Goal: Task Accomplishment & Management: Manage account settings

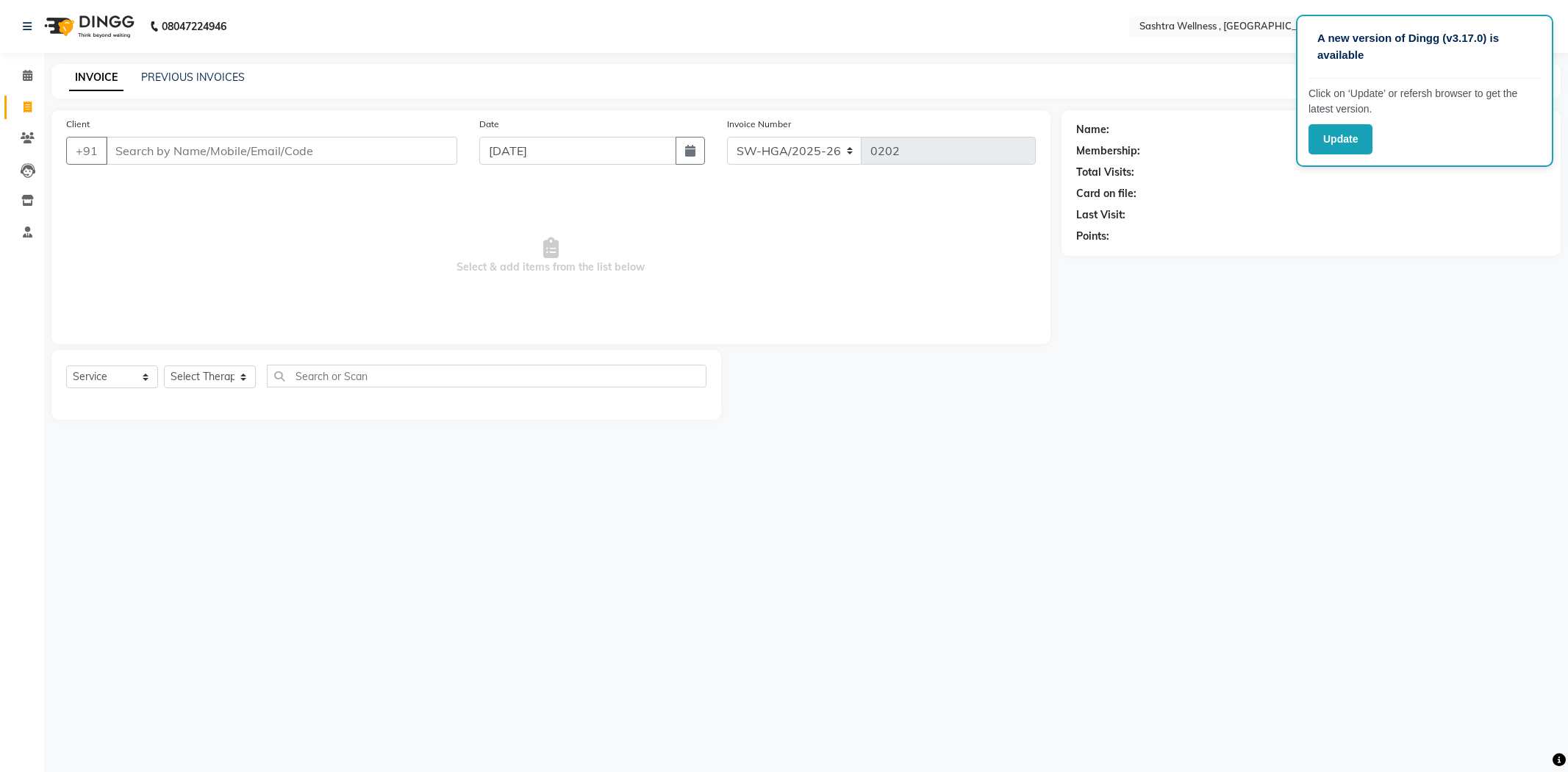
select select "service"
click at [34, 82] on span at bounding box center [28, 76] width 25 height 17
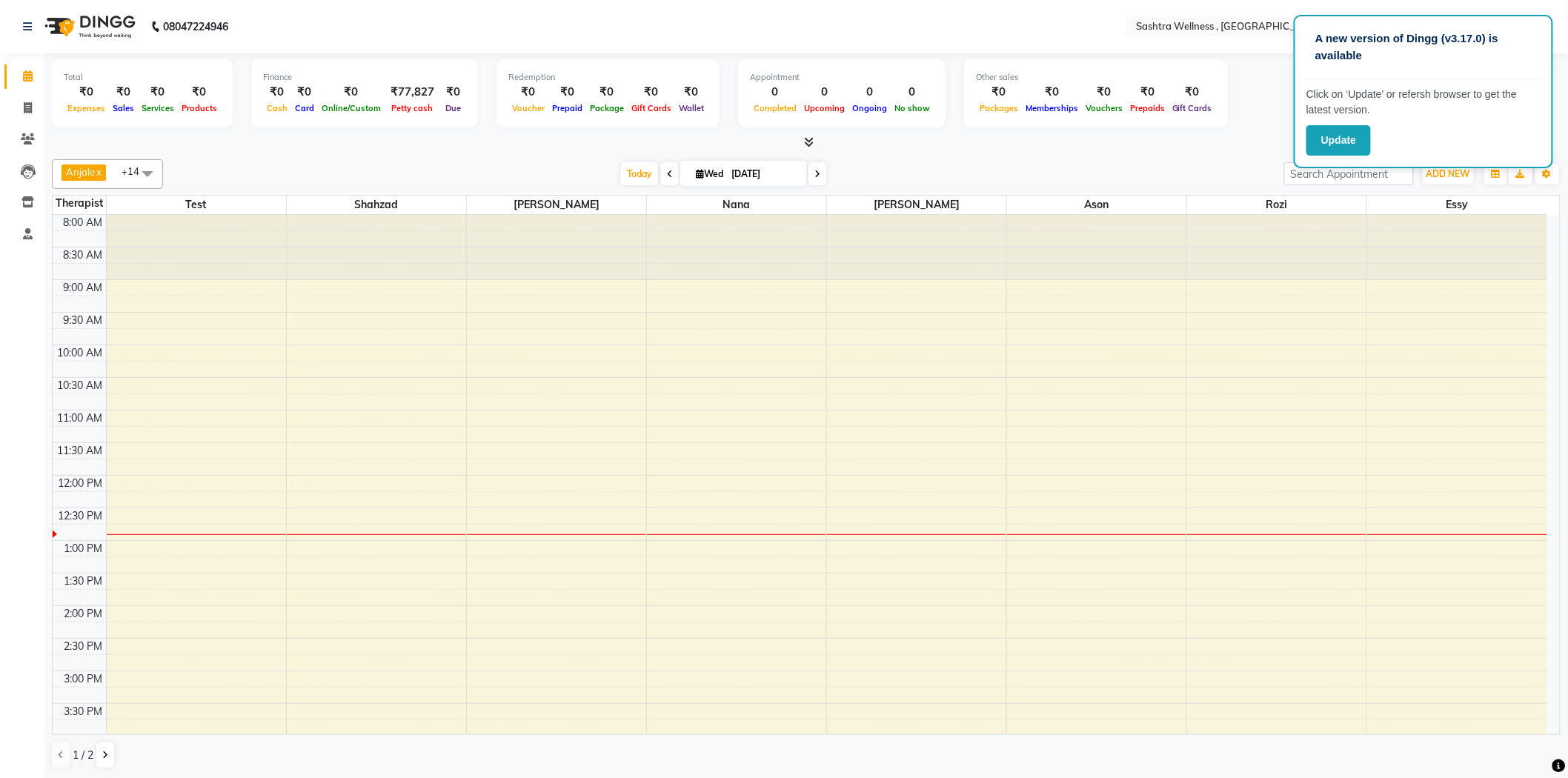
click at [374, 467] on div "8:00 AM 8:30 AM 9:00 AM 9:30 AM 10:00 AM 10:30 AM 11:00 AM 11:30 AM 12:00 PM 12…" at bounding box center [800, 671] width 1495 height 913
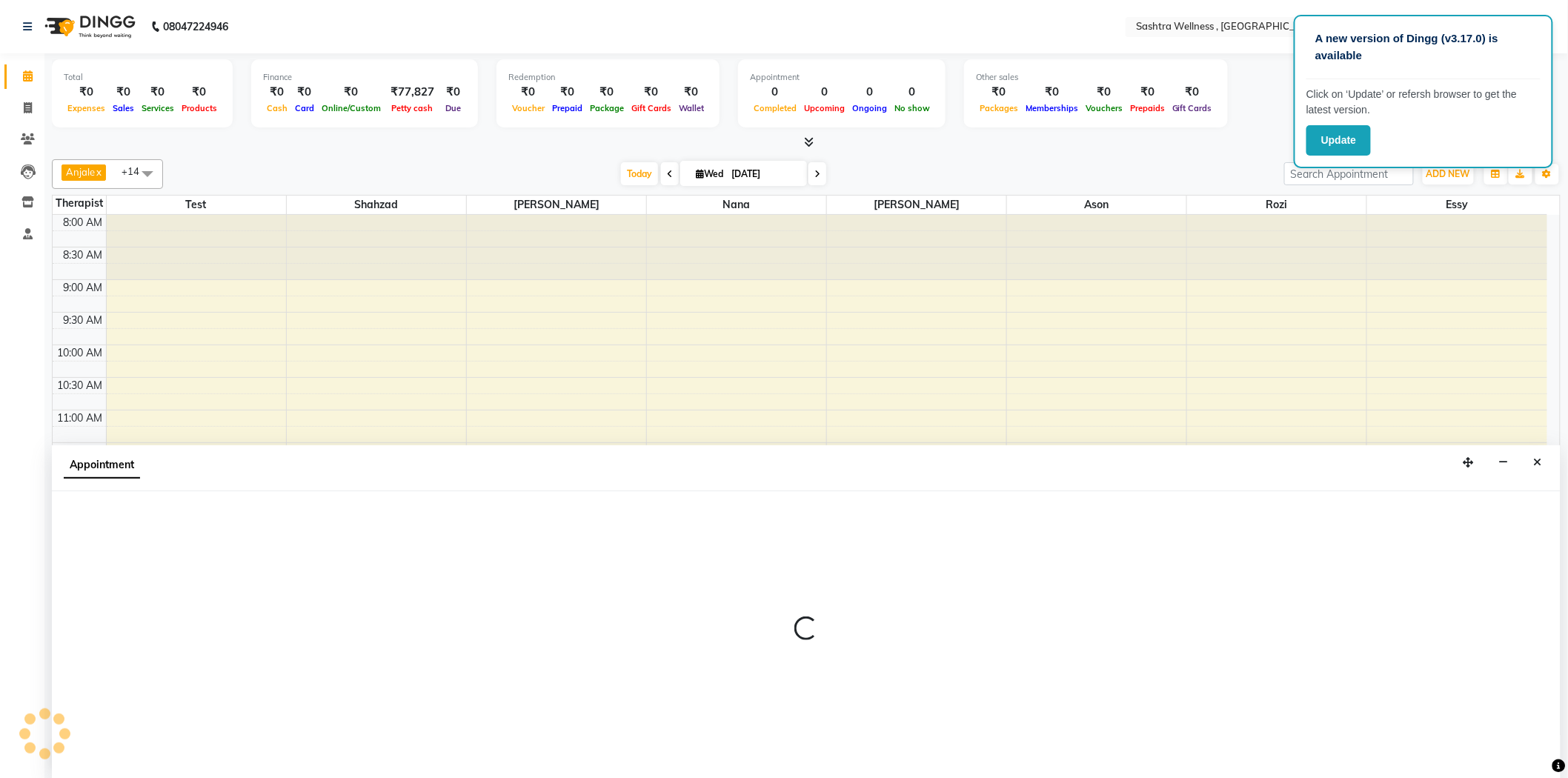
scroll to position [1, 0]
select select "51683"
select select "tentative"
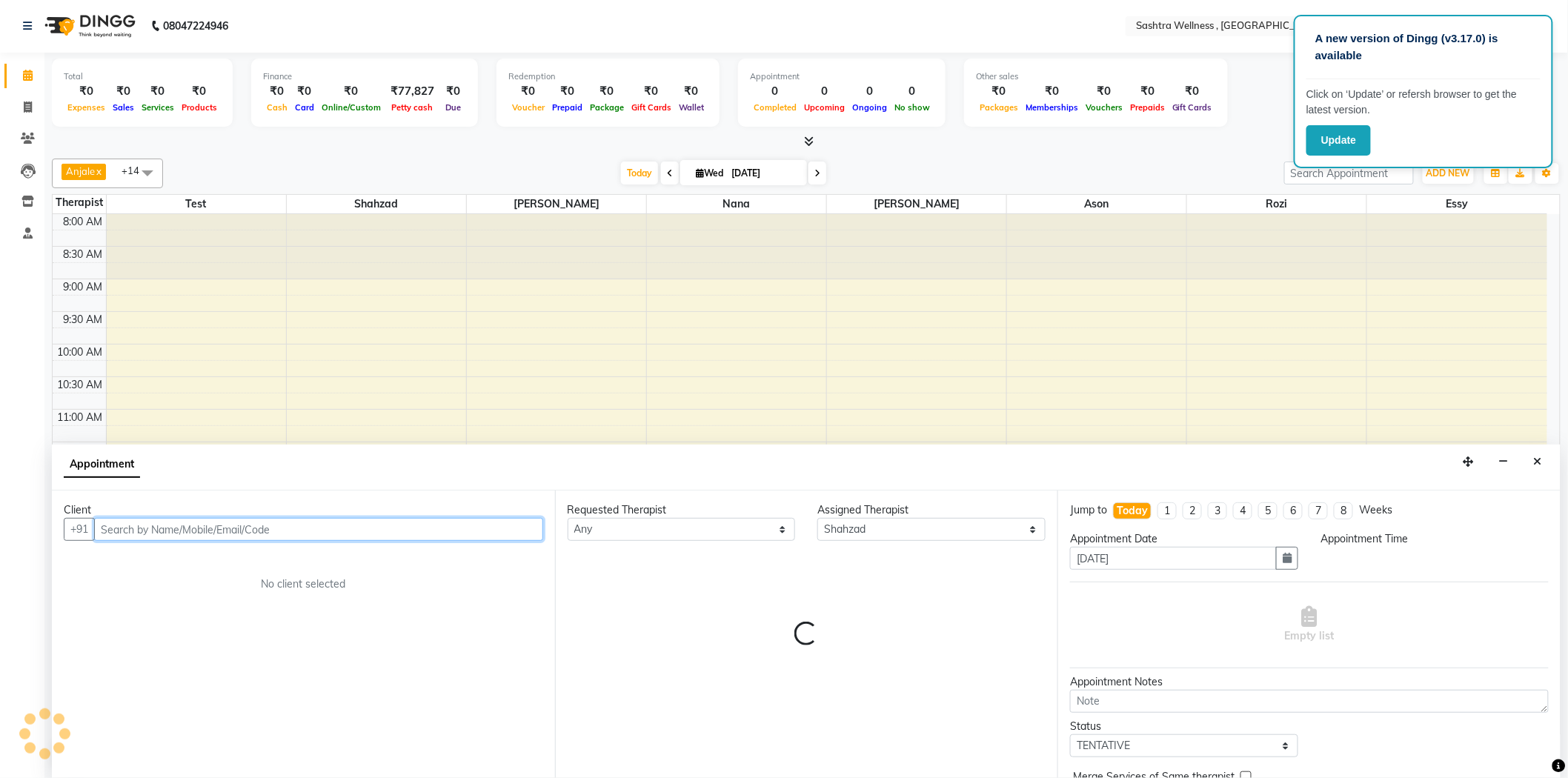
select select "705"
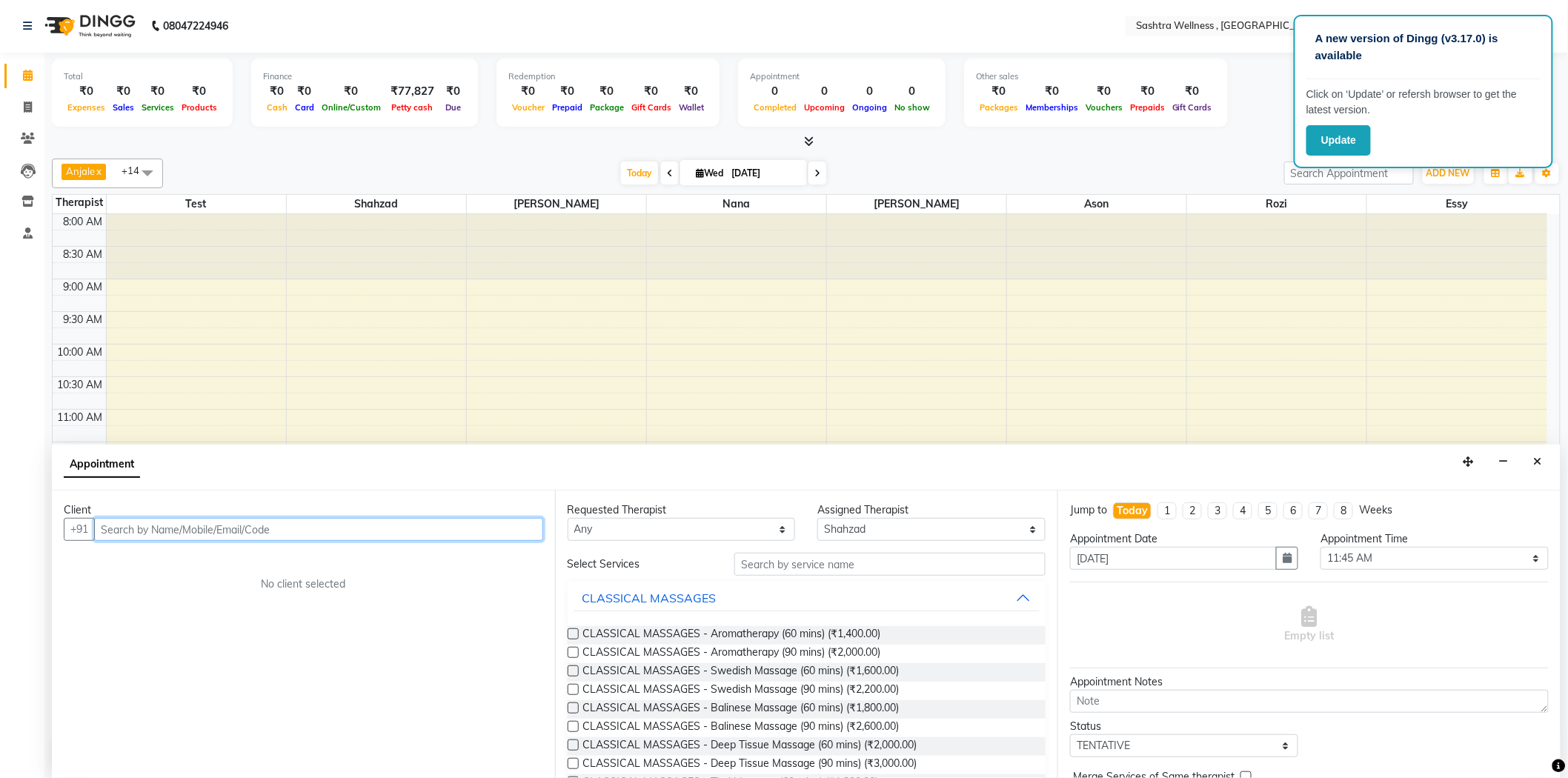
click at [327, 528] on input "text" at bounding box center [318, 529] width 449 height 23
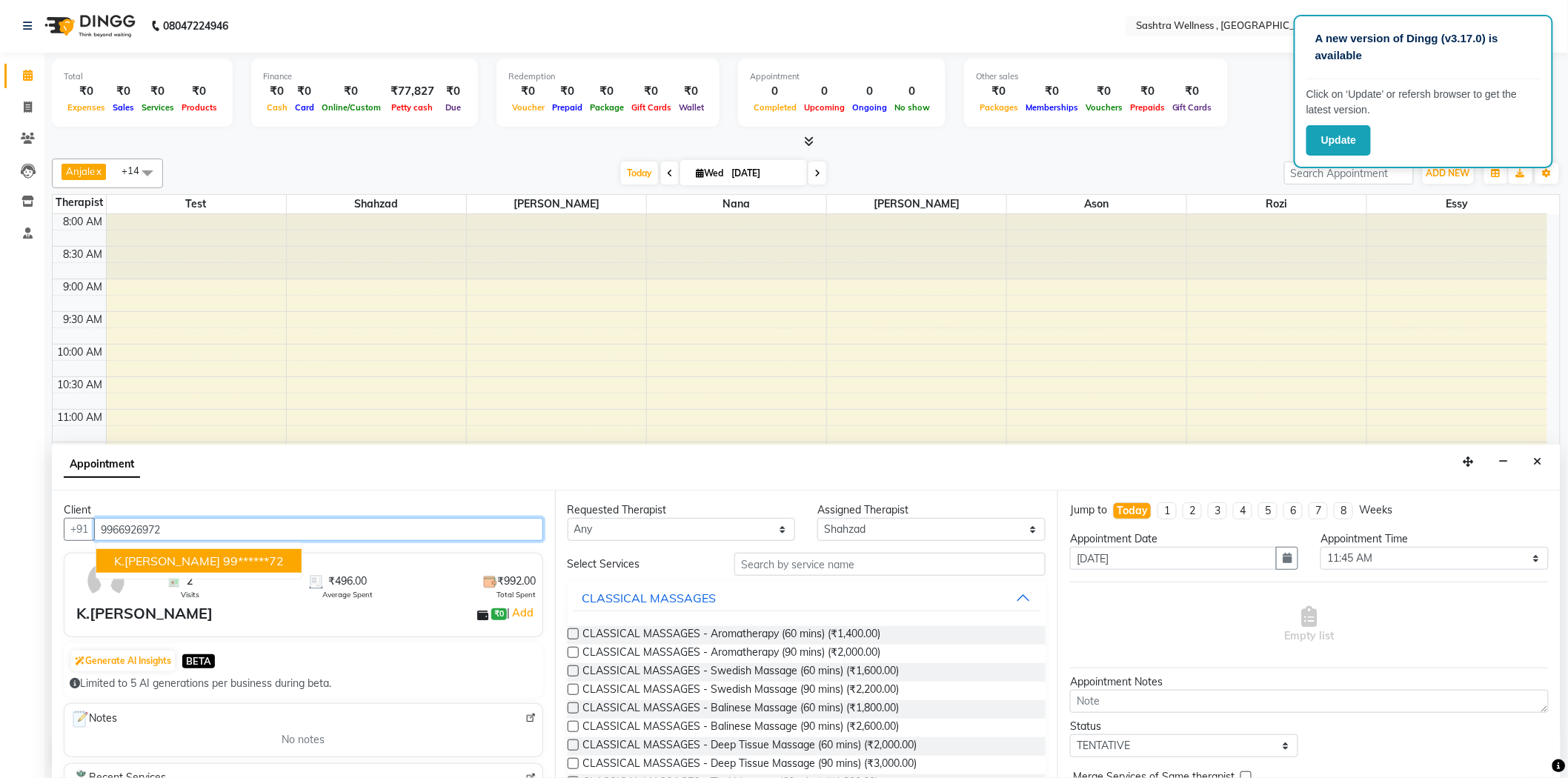
click at [241, 559] on ngb-highlight "99******72" at bounding box center [253, 561] width 60 height 15
type input "99******72"
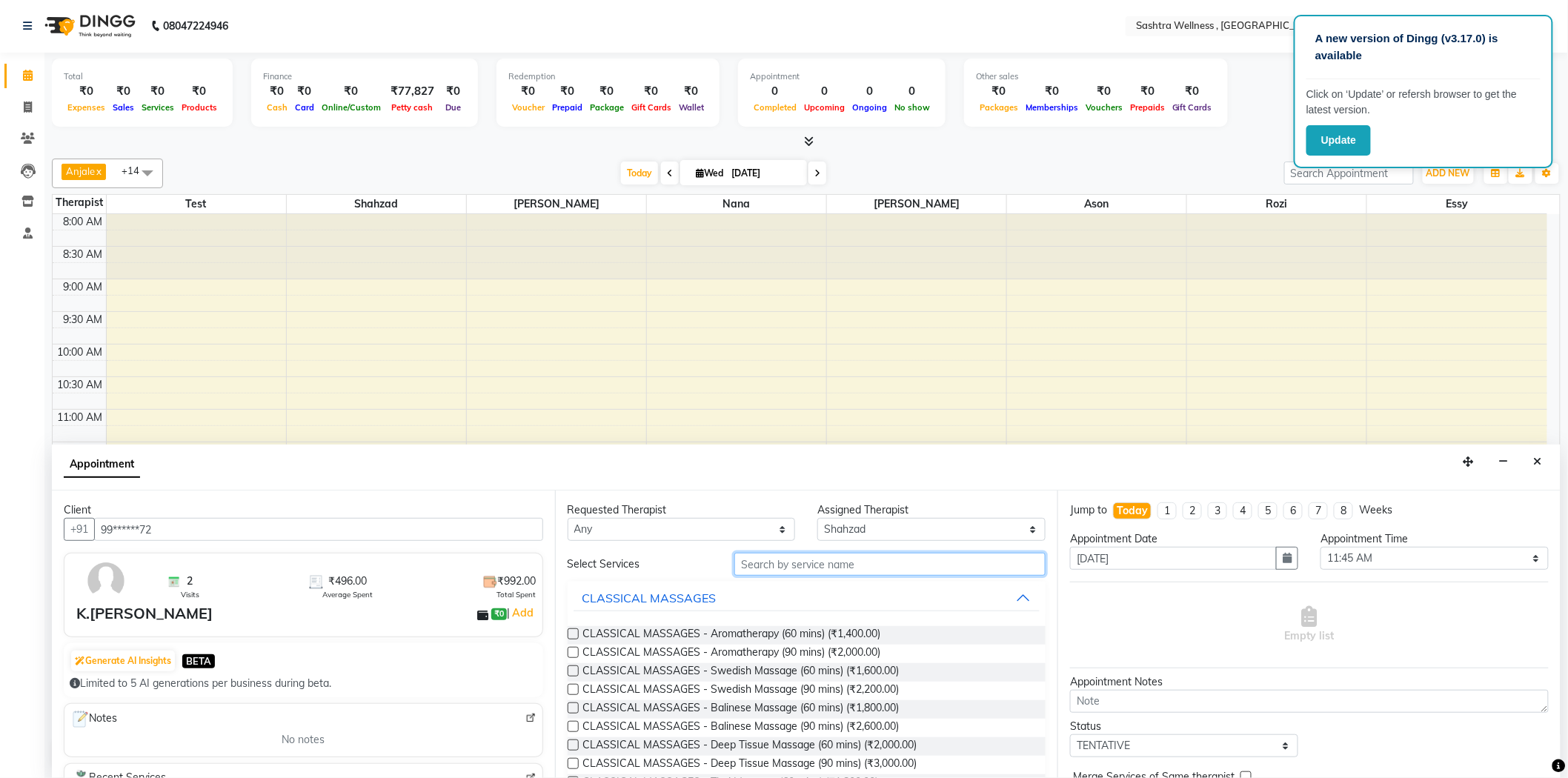
click at [751, 564] on input "text" at bounding box center [890, 564] width 311 height 23
type input "h"
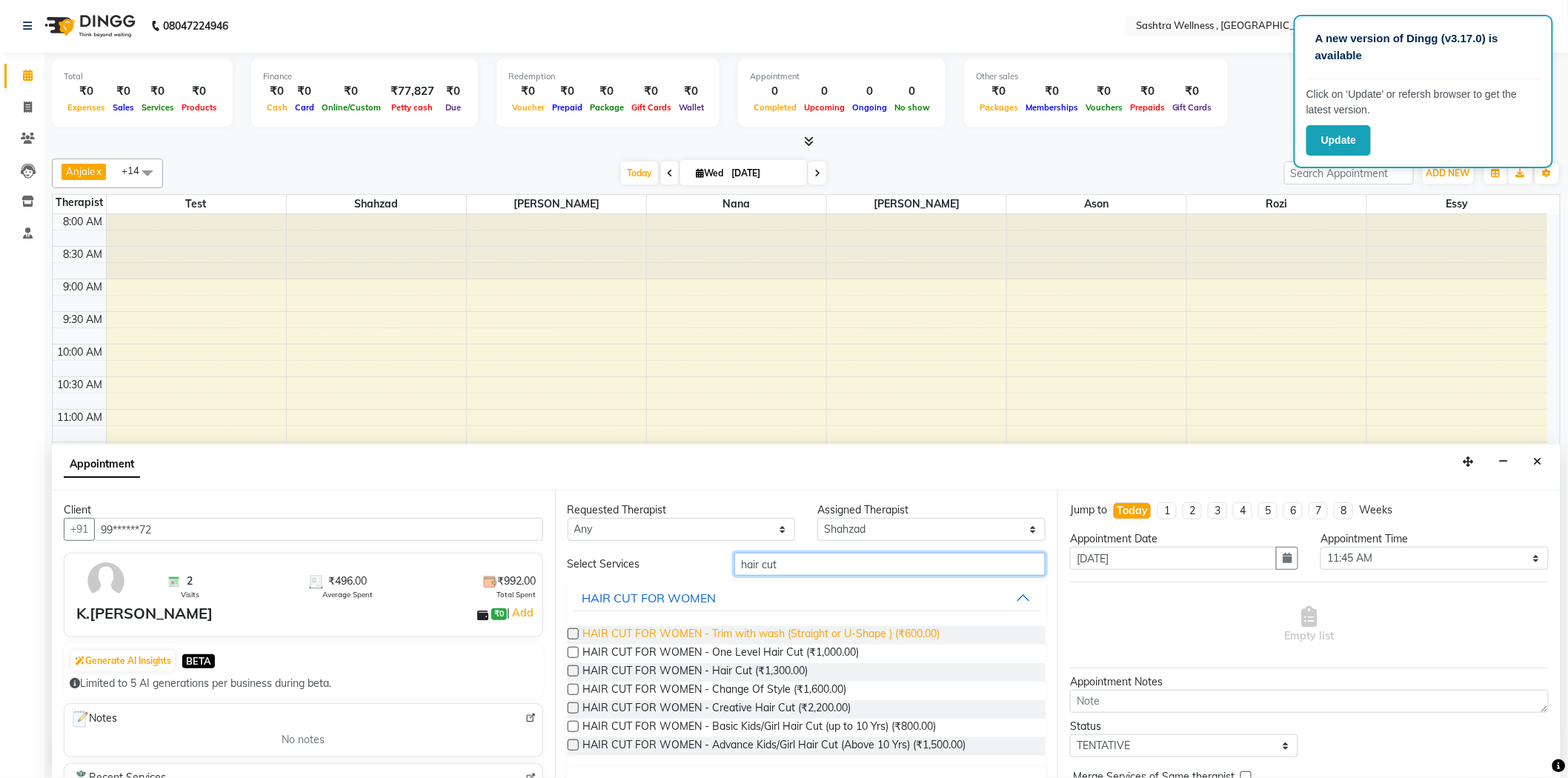
scroll to position [33, 0]
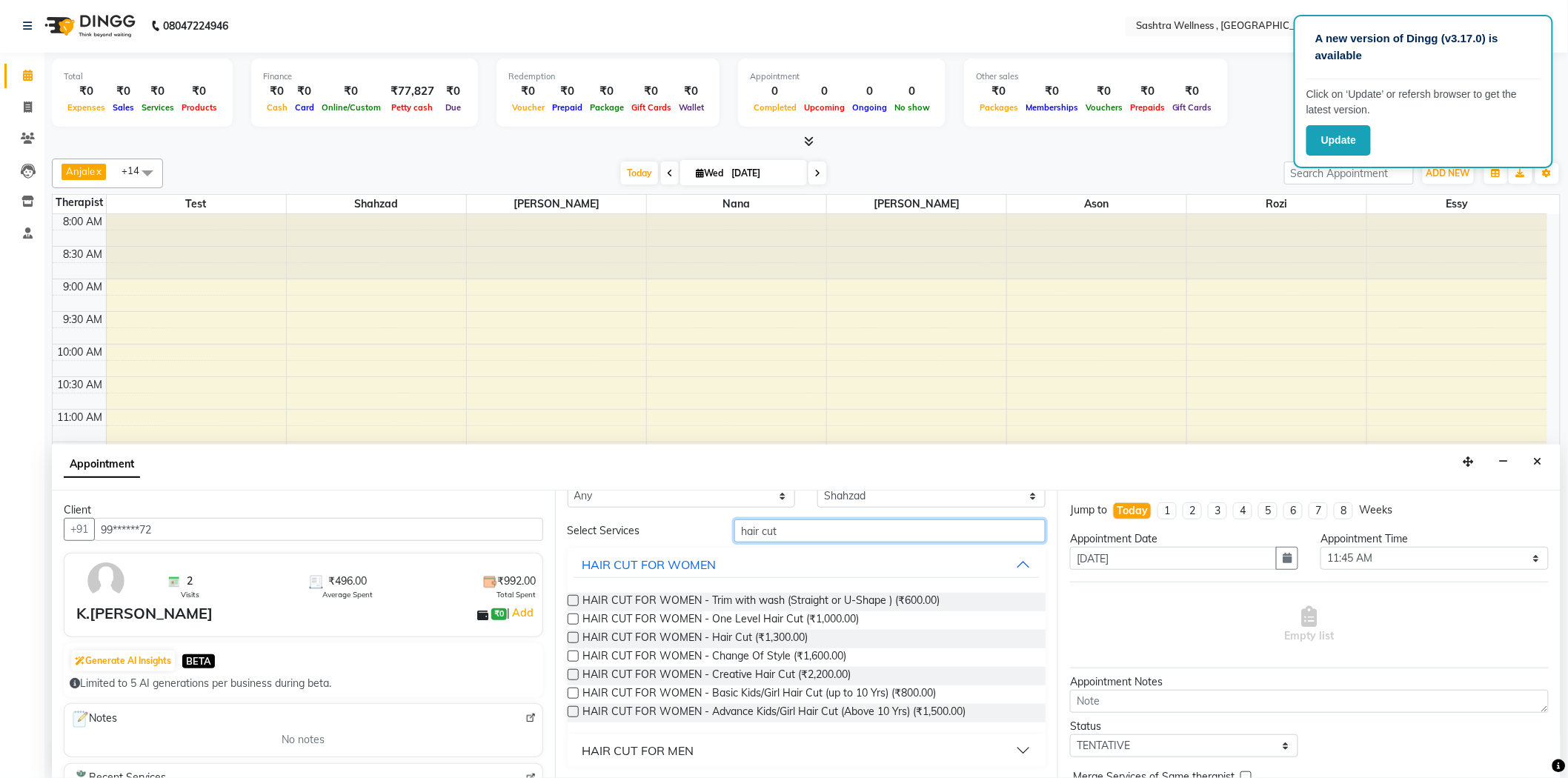
type input "hair cut"
click at [730, 742] on button "HAIR CUT FOR MEN" at bounding box center [807, 750] width 467 height 26
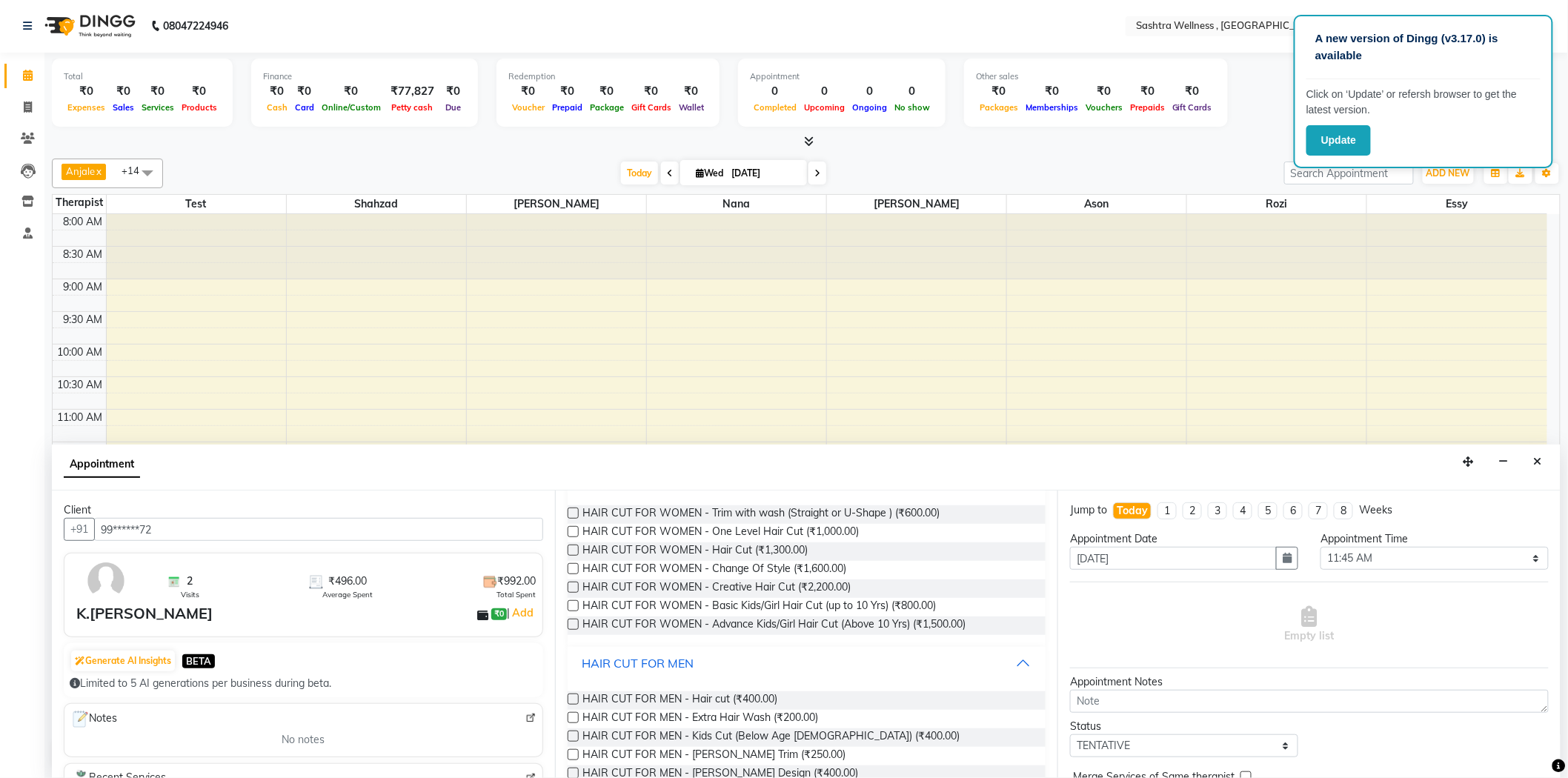
scroll to position [241, 0]
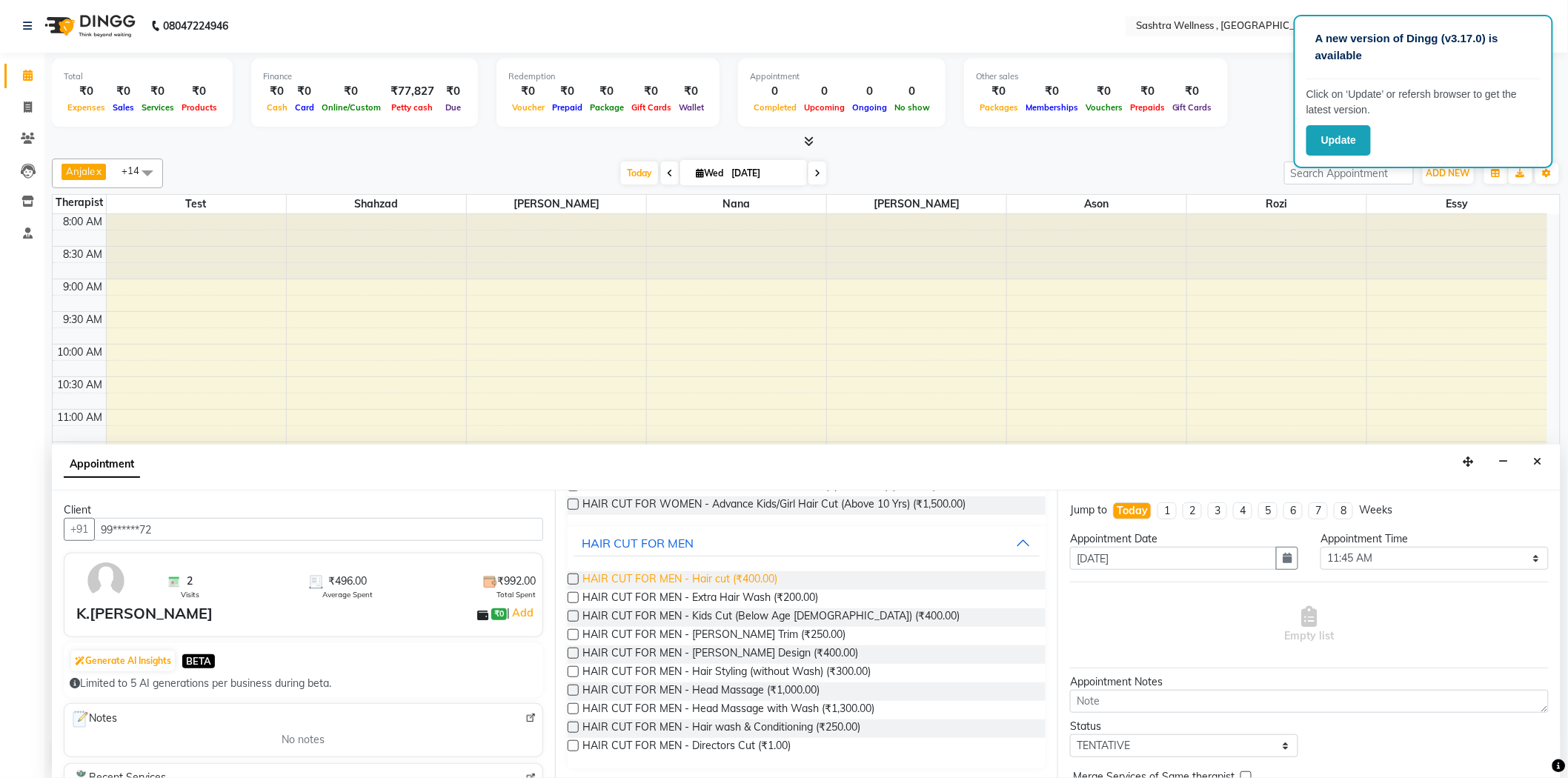
click at [765, 581] on span "HAIR CUT FOR MEN - Hair cut (₹400.00)" at bounding box center [680, 581] width 195 height 19
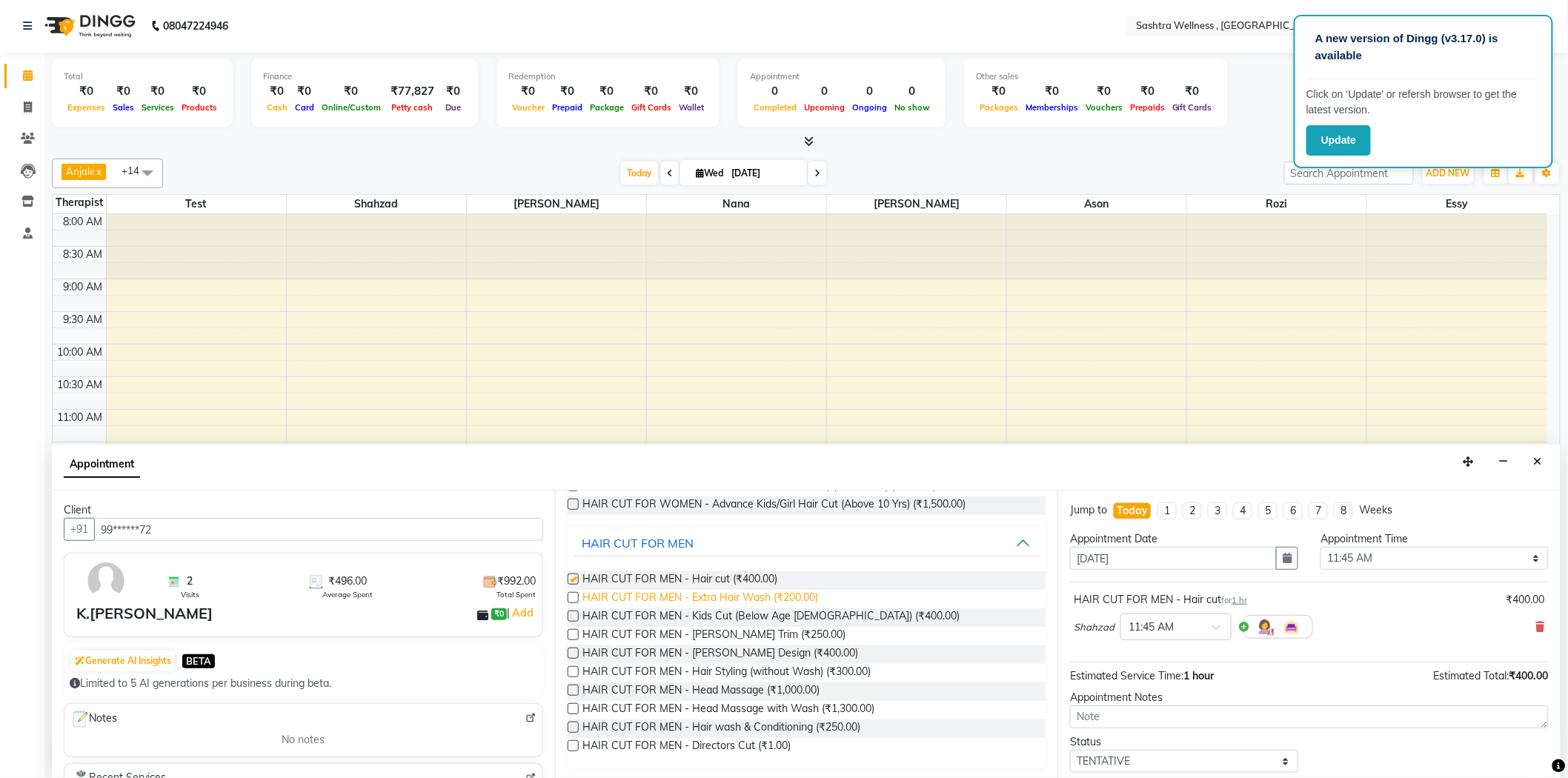
checkbox input "false"
click at [739, 630] on span "HAIR CUT FOR MEN - [PERSON_NAME] Trim (₹250.00)" at bounding box center [714, 636] width 263 height 19
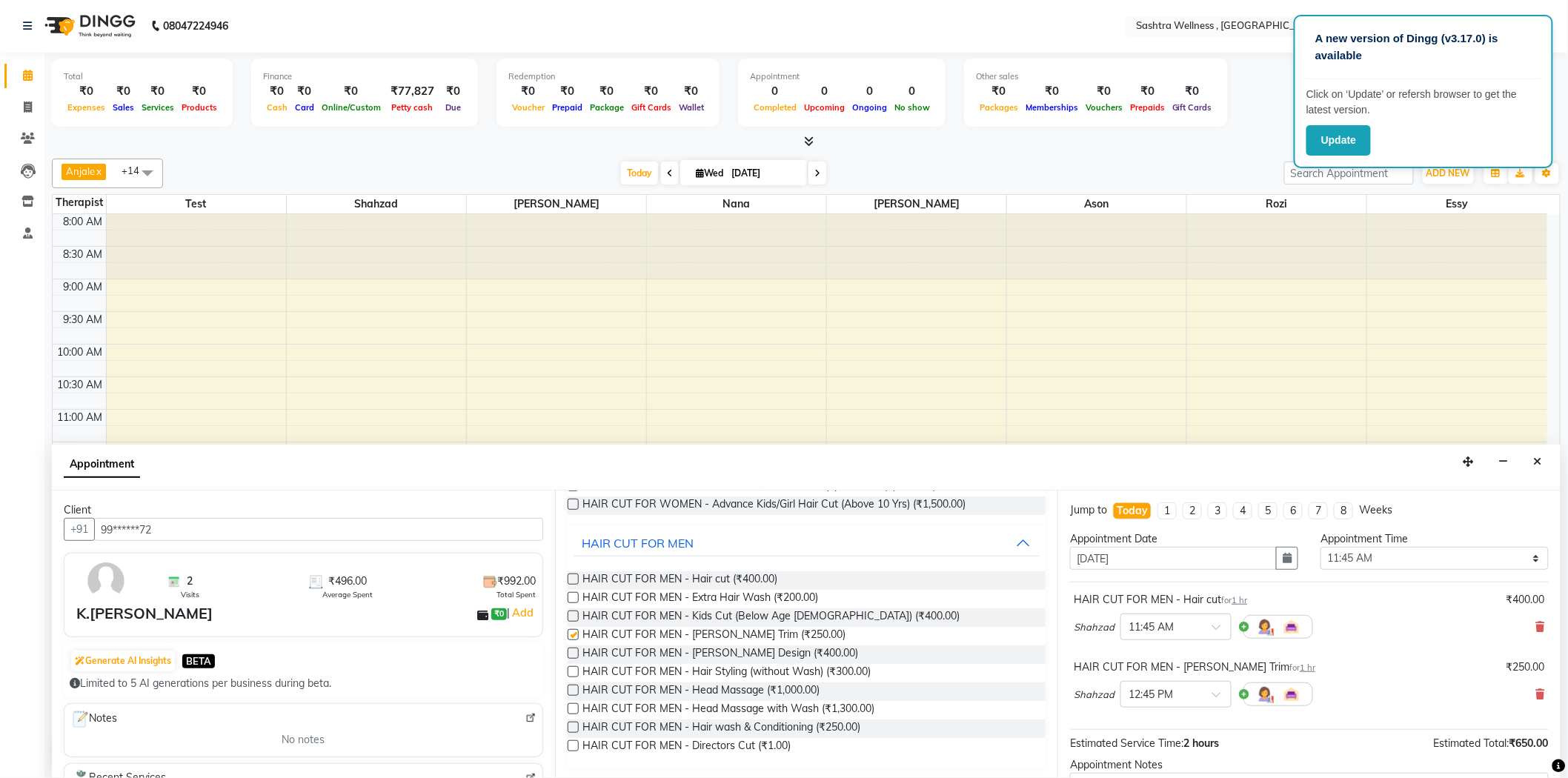
checkbox input "false"
click at [1136, 707] on ng-select "× 12:45 PM 09:00 AM 09:15 AM 09:30 AM 09:45 AM 10:00 AM 10:15 AM 10:30 AM 10:45…" at bounding box center [1176, 694] width 111 height 26
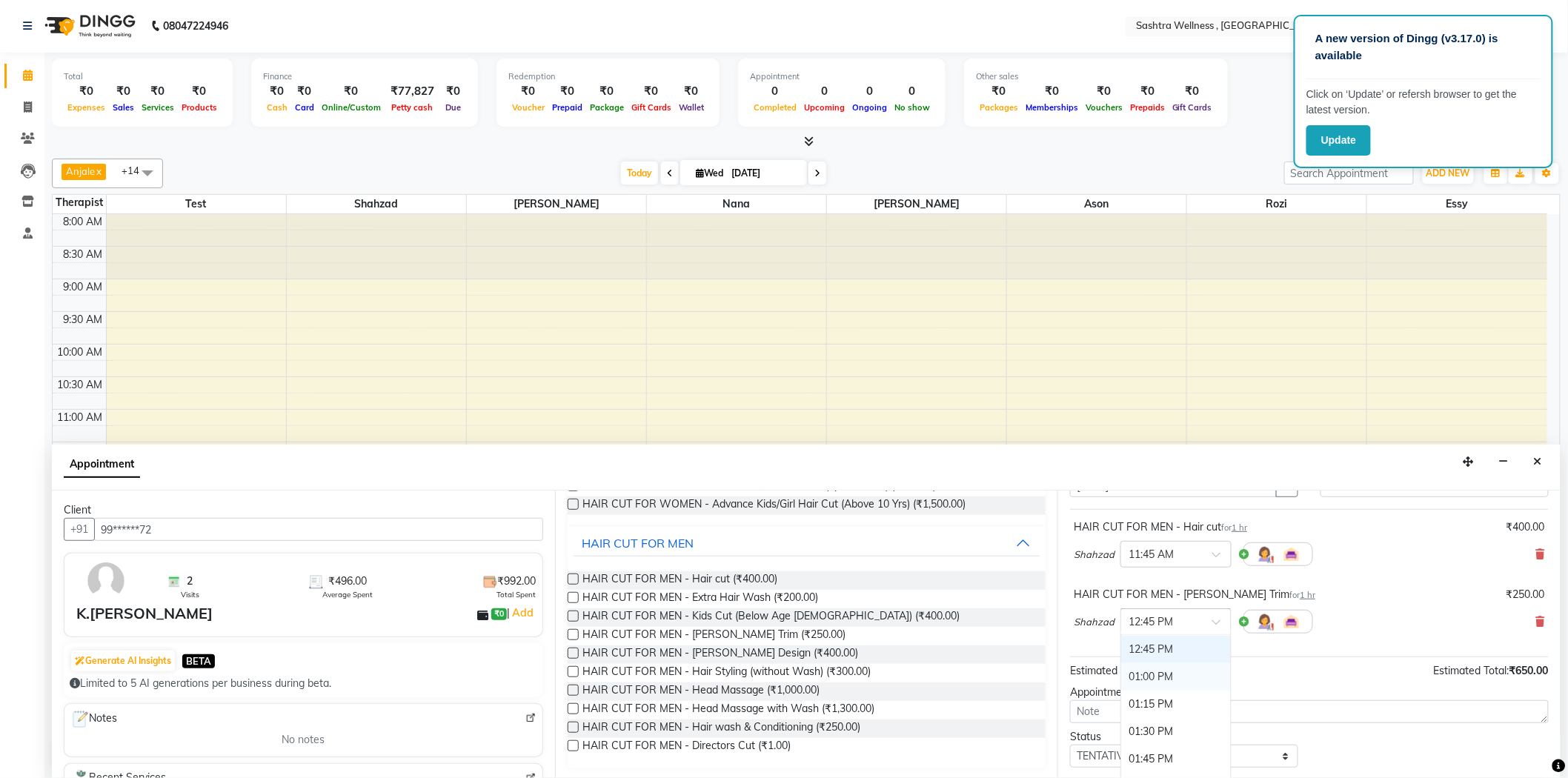
scroll to position [156, 0]
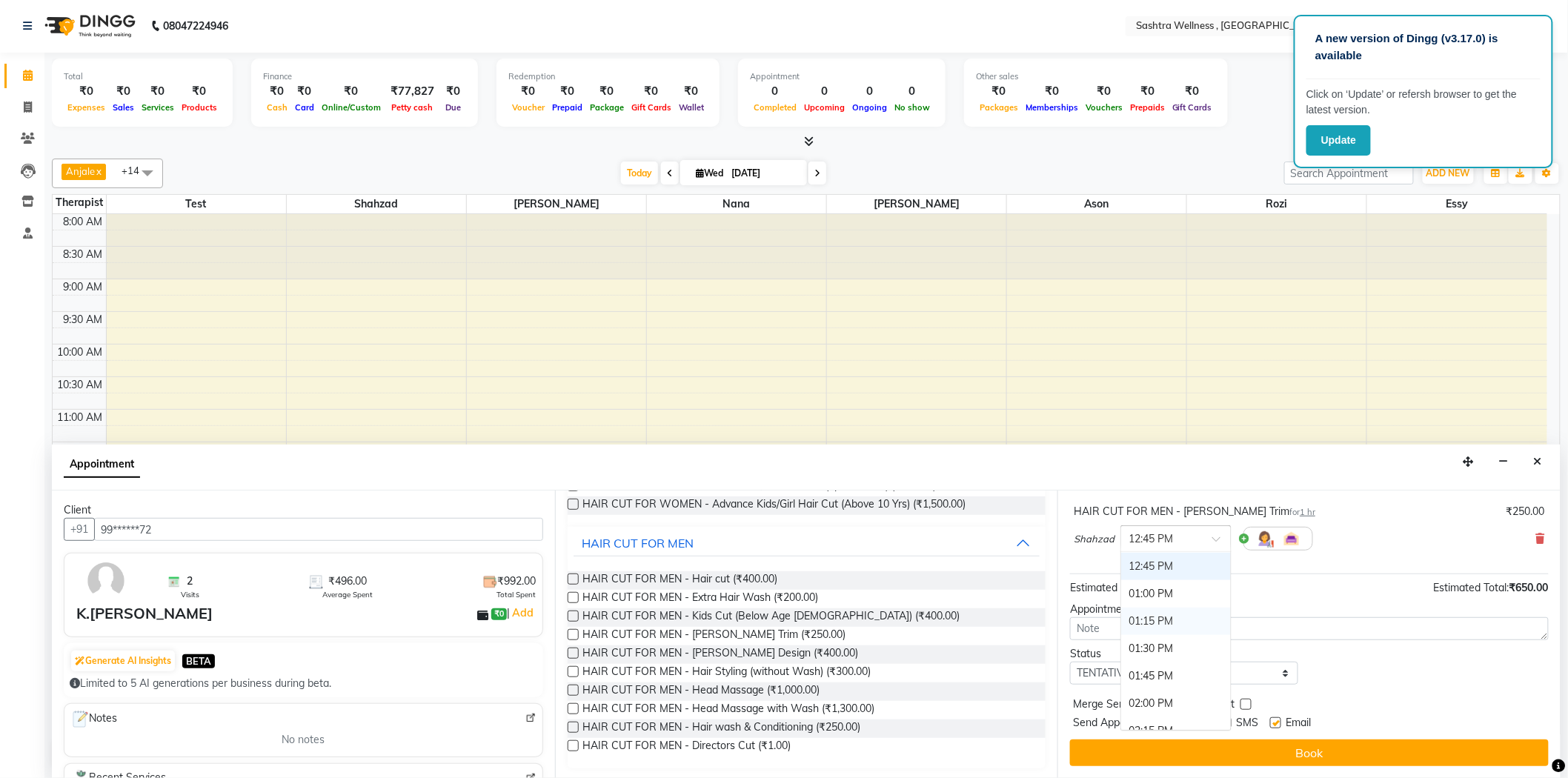
click at [1160, 618] on div "01:15 PM" at bounding box center [1176, 621] width 110 height 27
click at [1143, 676] on select "Select TENTATIVE CONFIRM CHECK-IN UPCOMING" at bounding box center [1184, 673] width 228 height 23
select select "confirm booking"
click at [1070, 662] on select "Select TENTATIVE CONFIRM CHECK-IN UPCOMING" at bounding box center [1184, 673] width 228 height 23
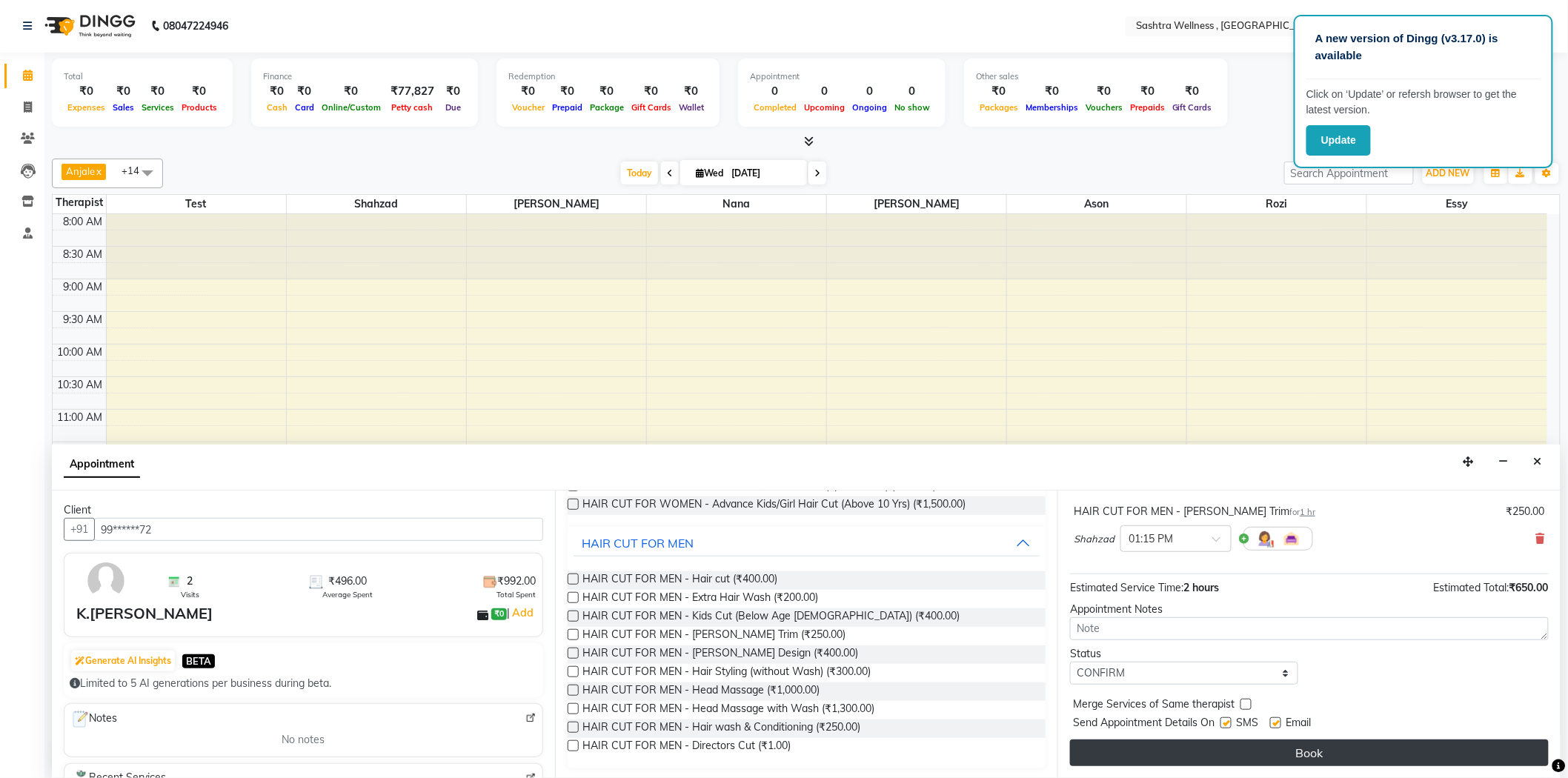
click at [1113, 749] on button "Book" at bounding box center [1309, 752] width 479 height 26
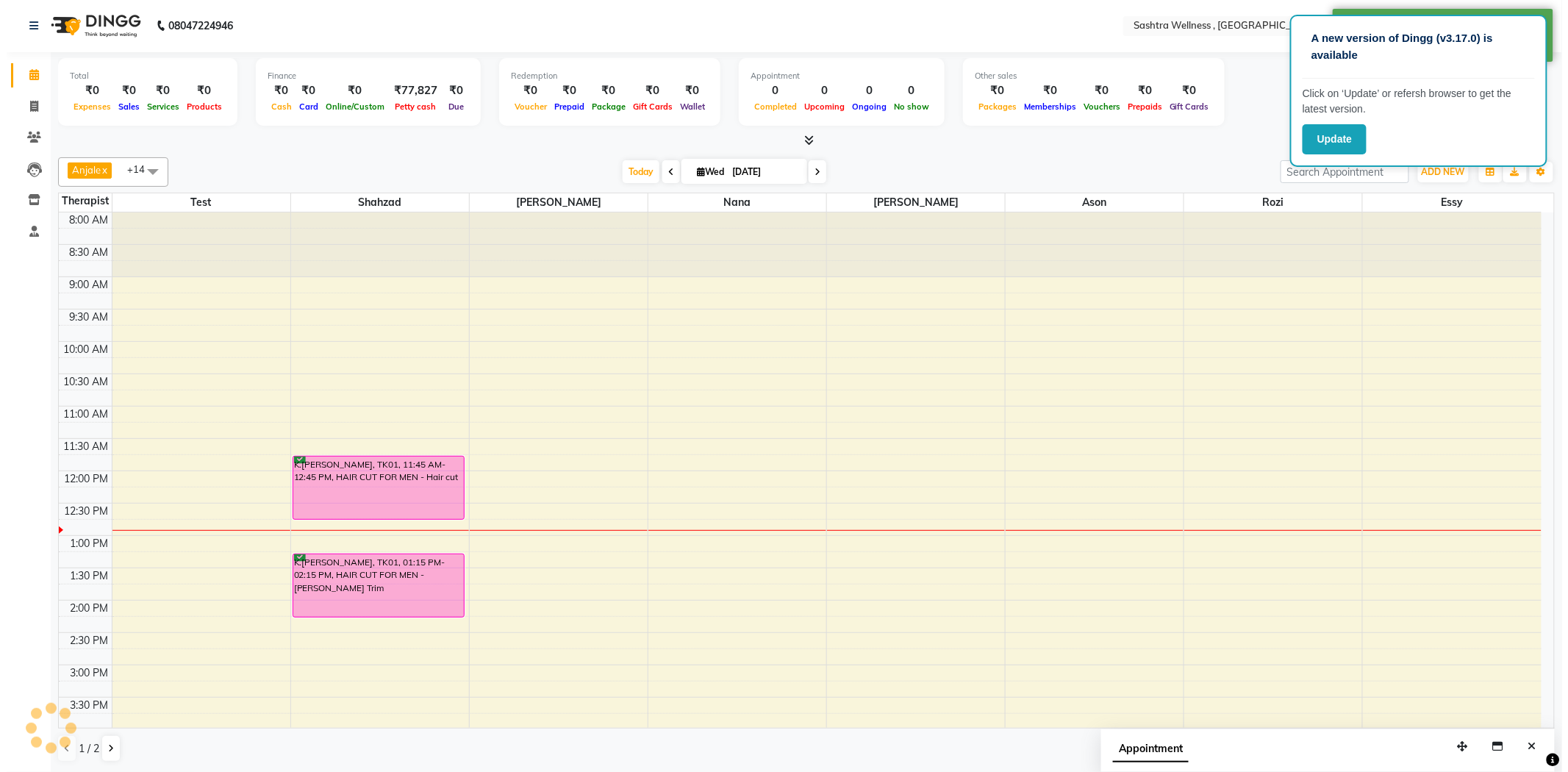
scroll to position [0, 0]
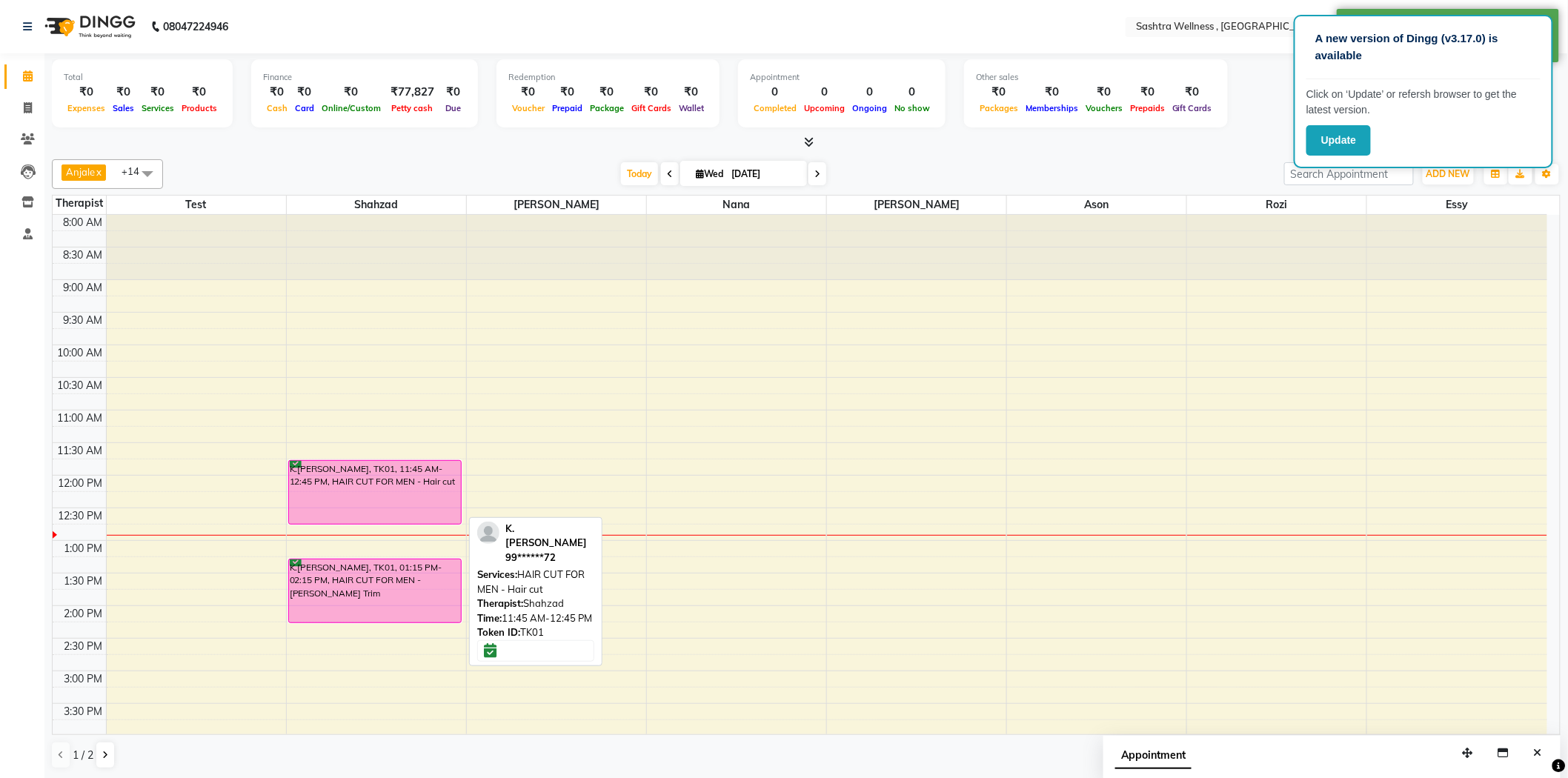
click at [397, 482] on div "K.[PERSON_NAME], TK01, 11:45 AM-12:45 PM, HAIR CUT FOR MEN - Hair cut" at bounding box center [374, 492] width 172 height 63
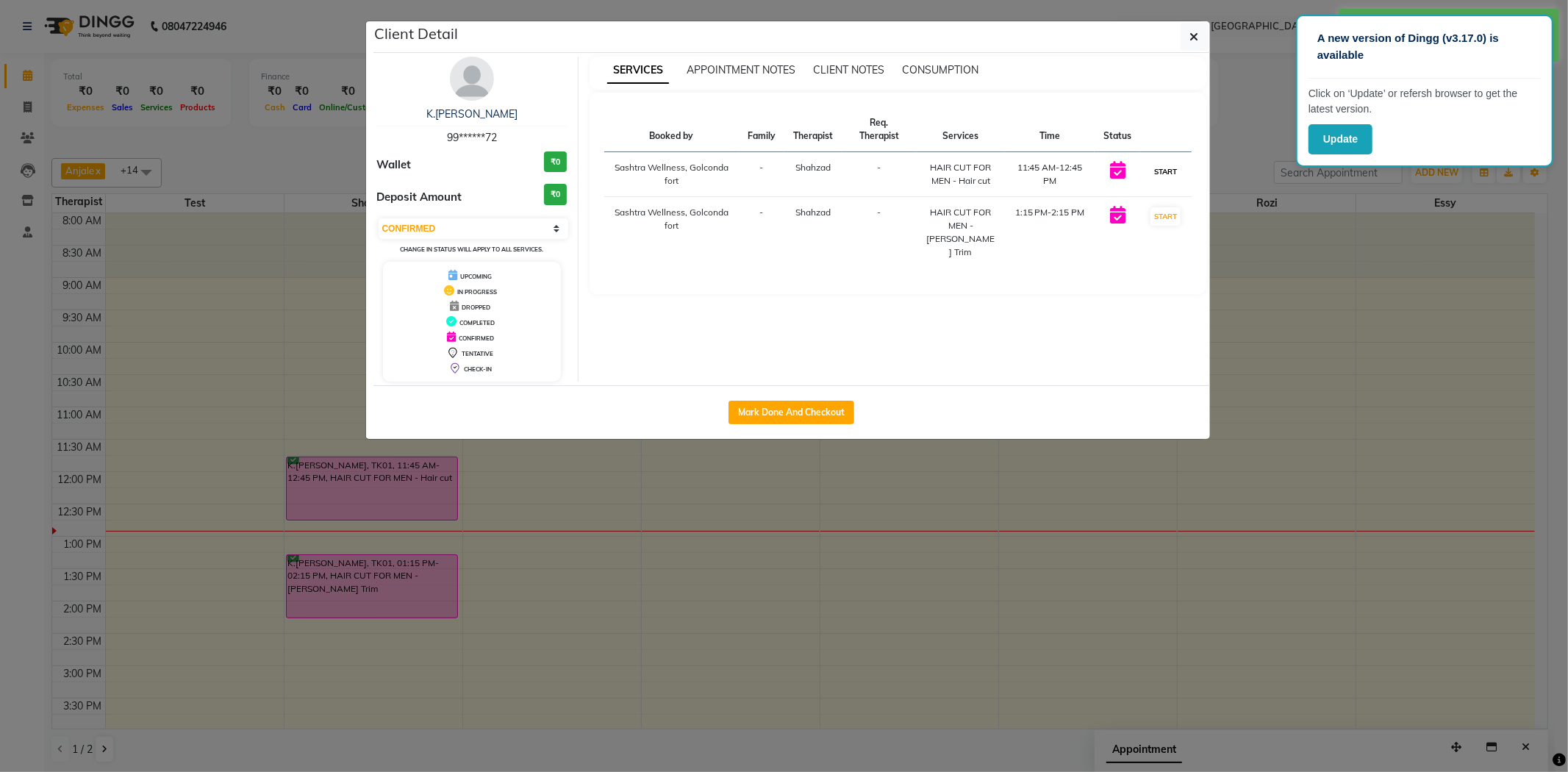
click at [1158, 175] on button "START" at bounding box center [1165, 172] width 30 height 19
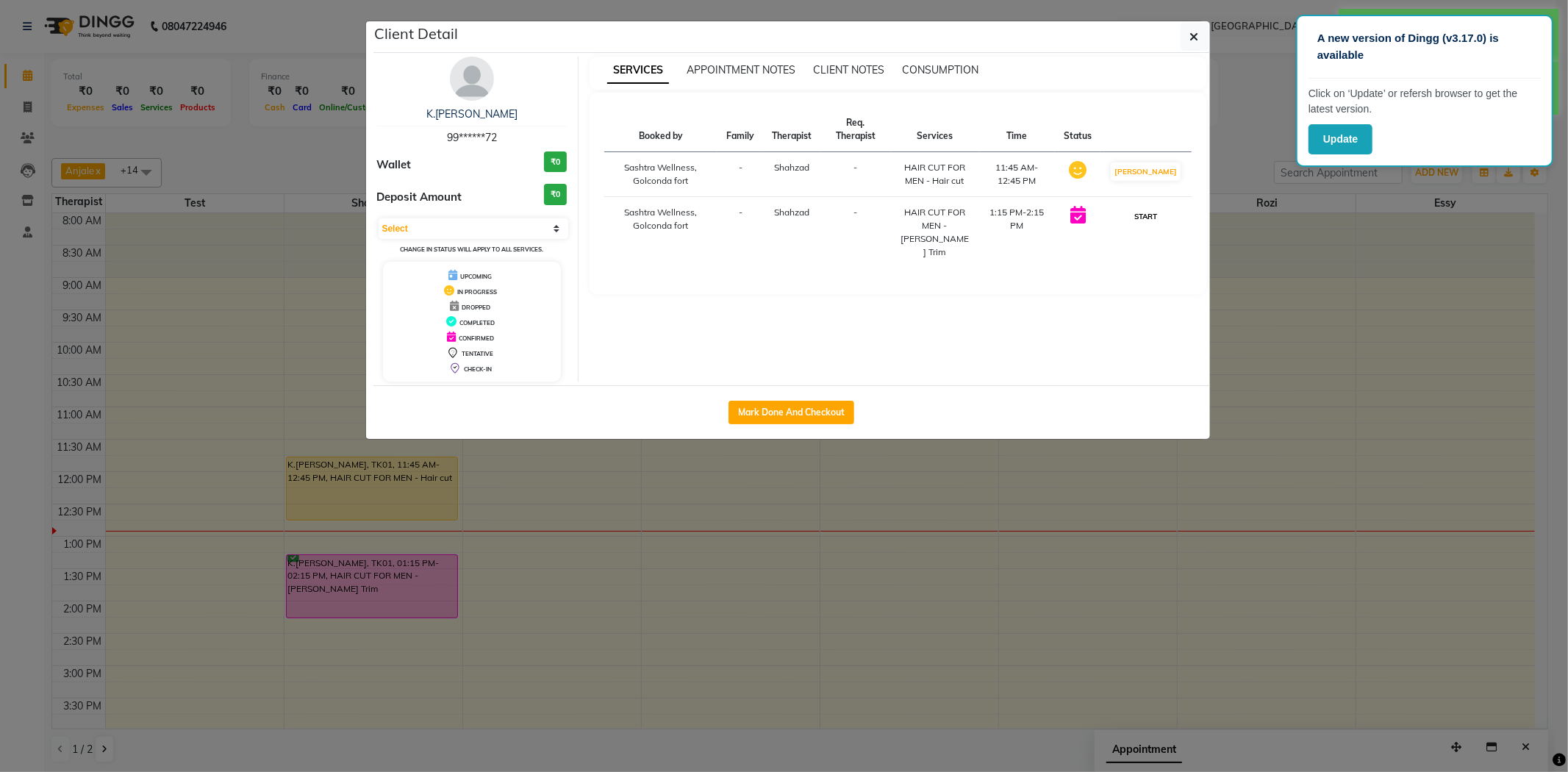
click at [1155, 218] on button "START" at bounding box center [1146, 216] width 30 height 19
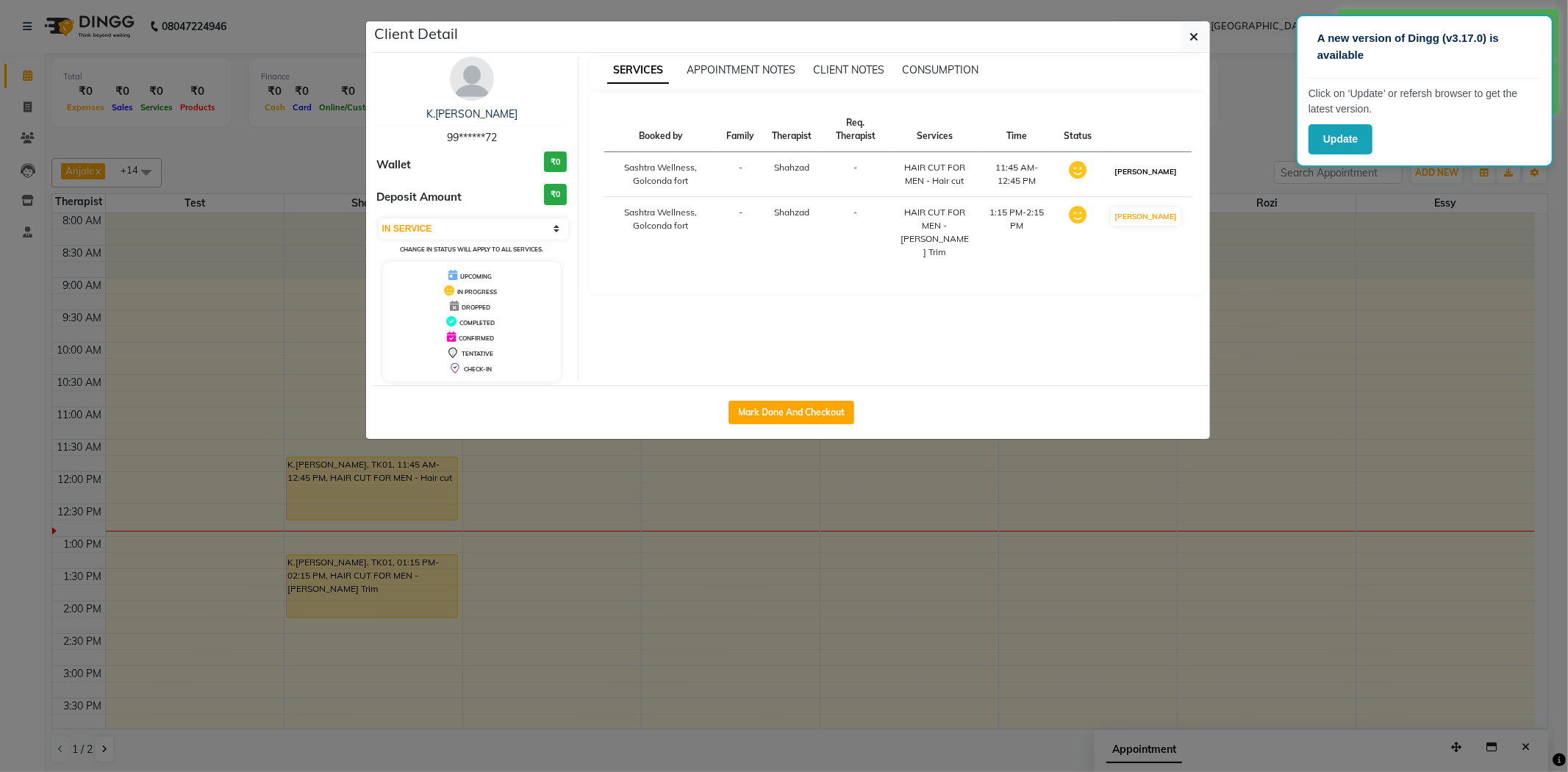
click at [1144, 173] on button "[PERSON_NAME]" at bounding box center [1145, 172] width 70 height 19
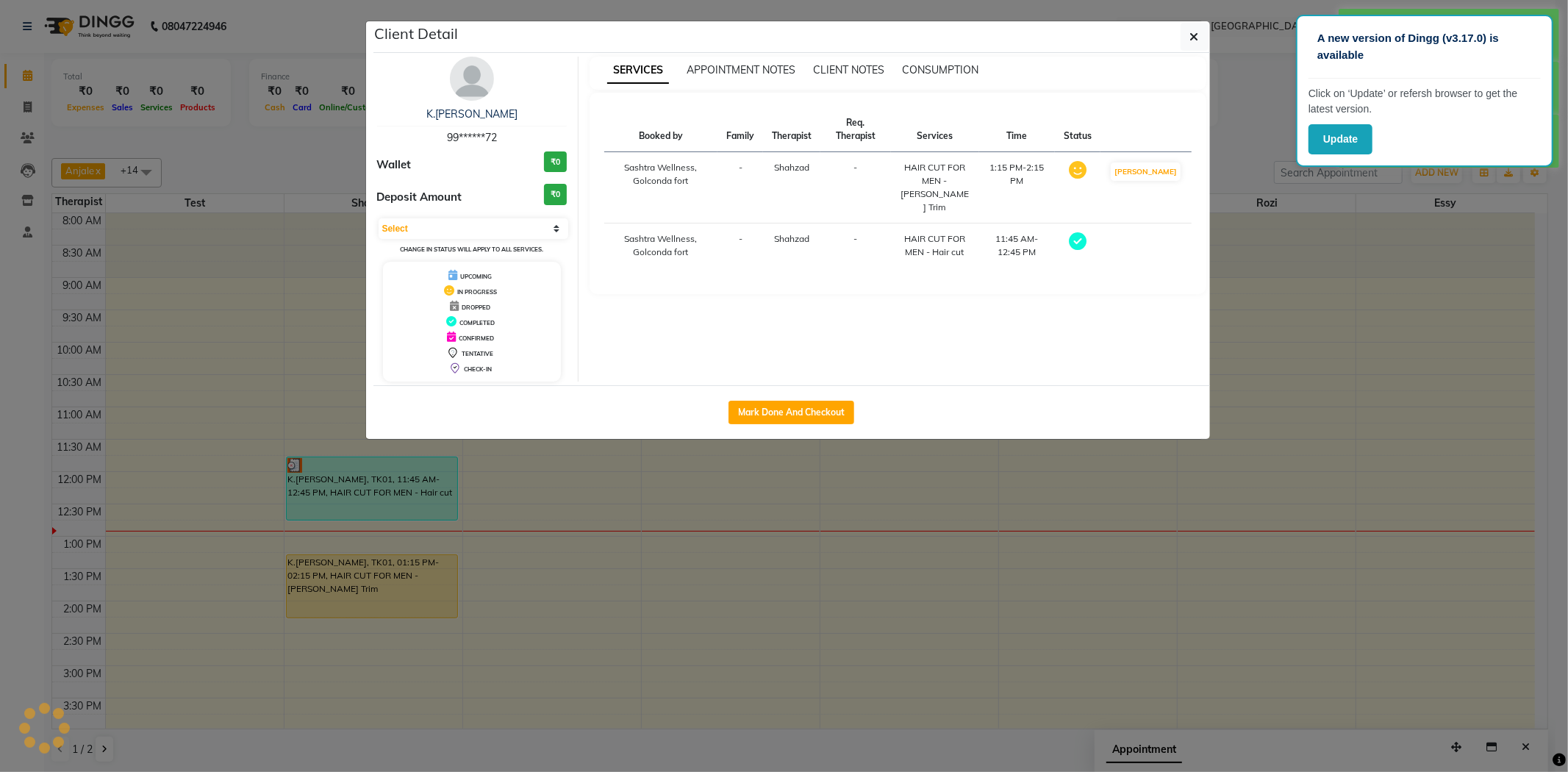
click at [1152, 230] on td at bounding box center [1145, 246] width 91 height 45
click at [1165, 167] on button "[PERSON_NAME]" at bounding box center [1145, 172] width 70 height 19
select select "3"
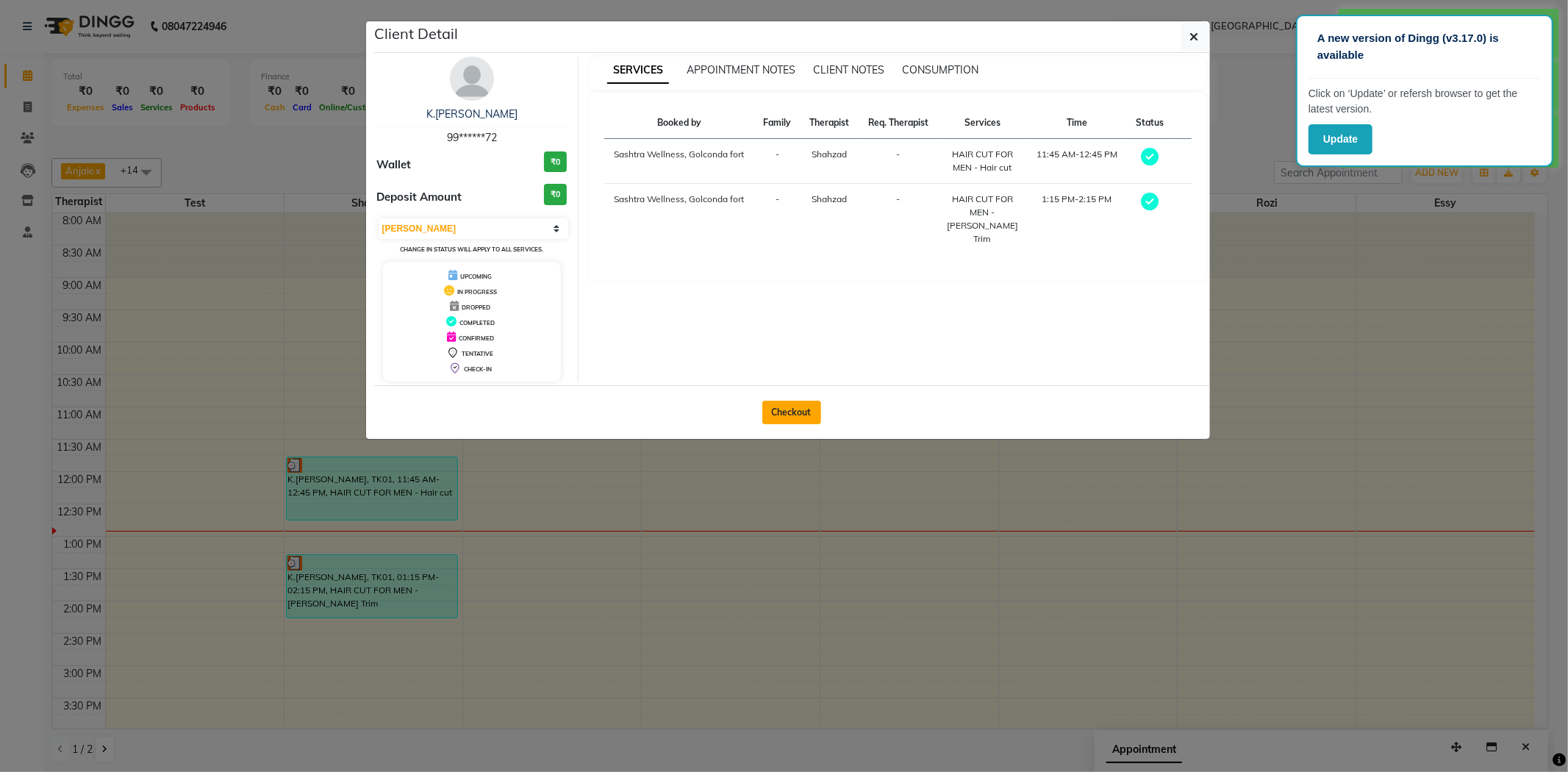
click at [780, 416] on button "Checkout" at bounding box center [791, 412] width 58 height 23
select select "service"
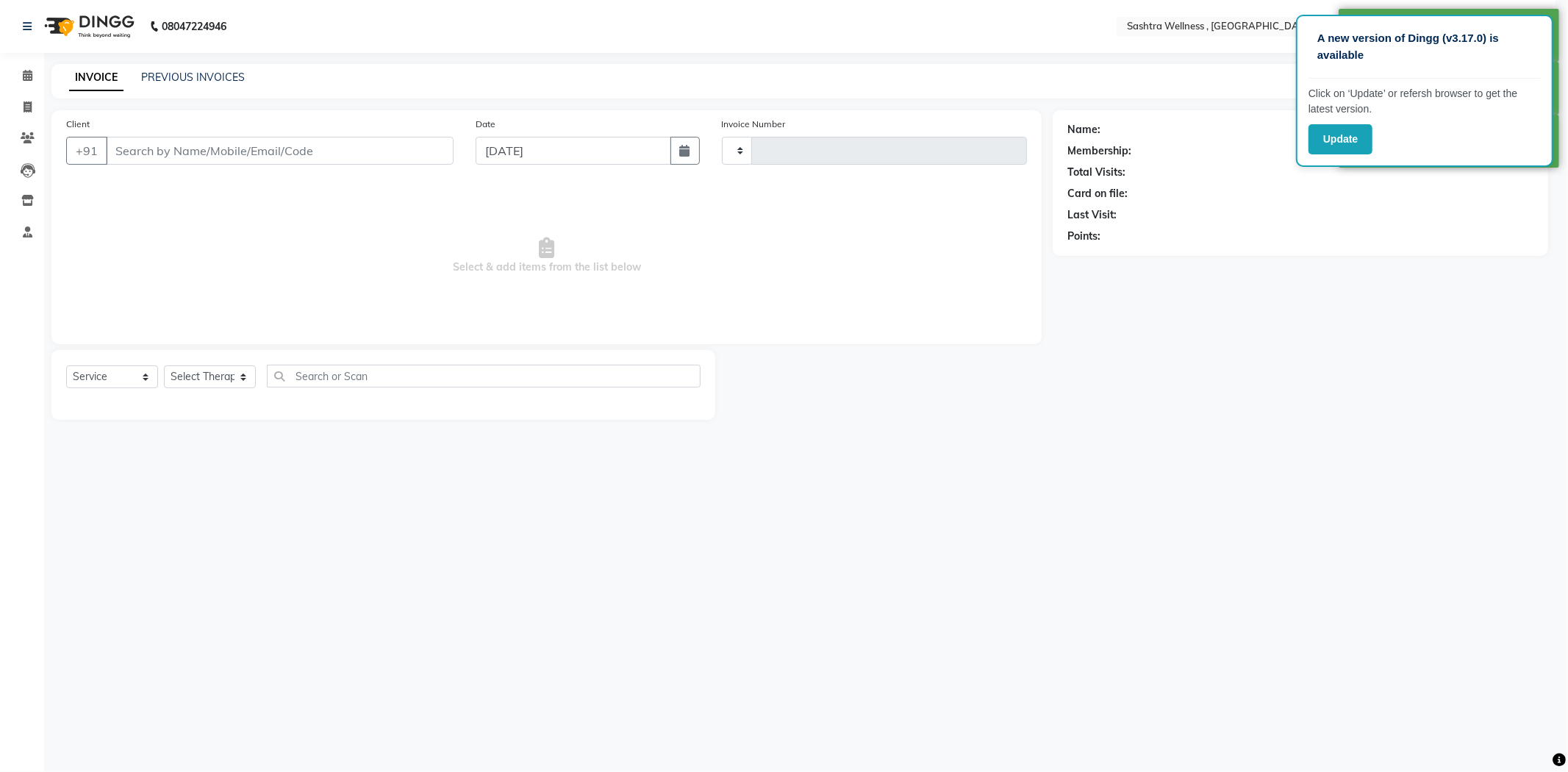
type input "0202"
select select "6668"
type input "99******72"
select select "51683"
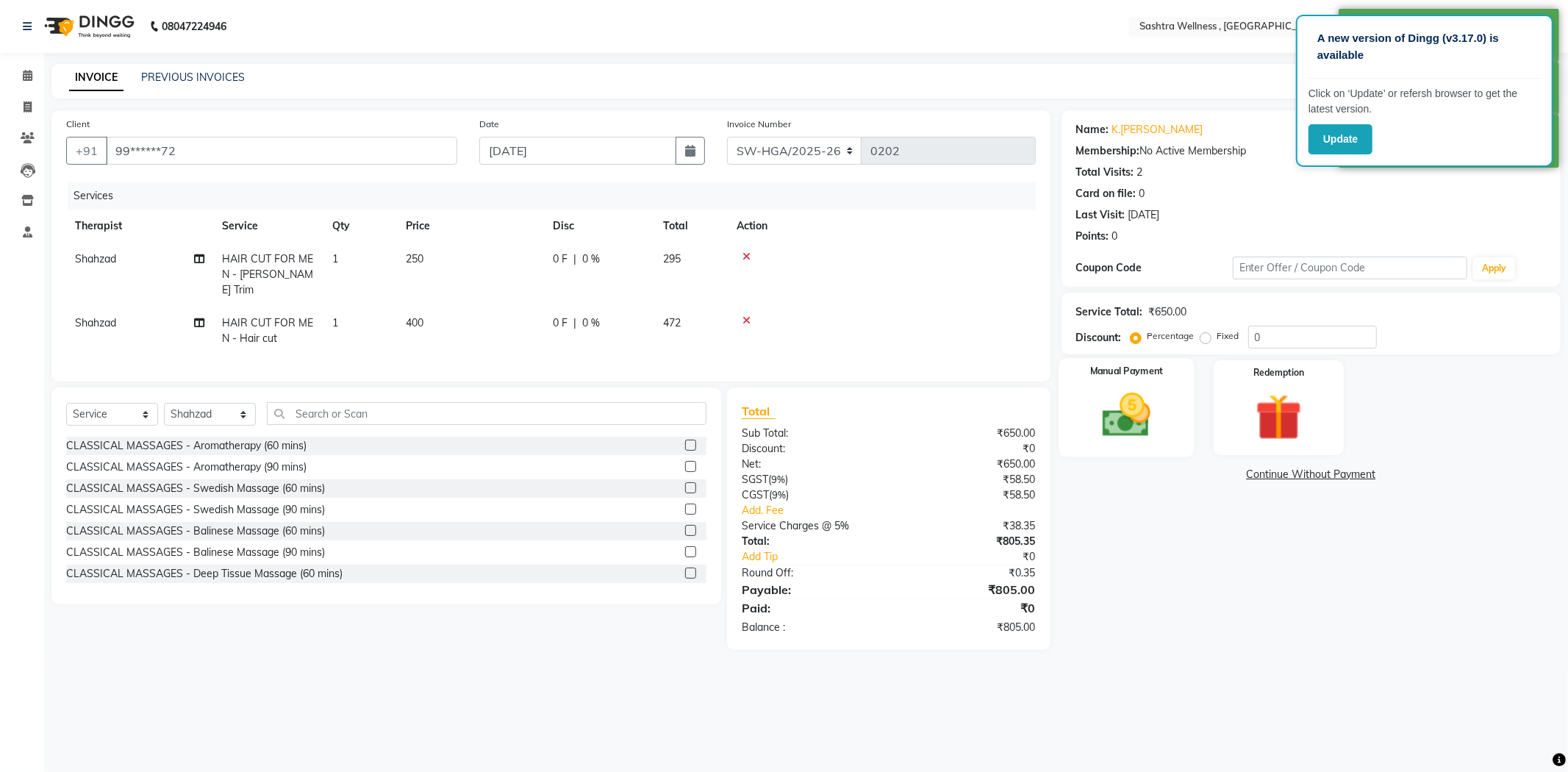
click at [1172, 434] on div "Manual Payment" at bounding box center [1126, 407] width 135 height 98
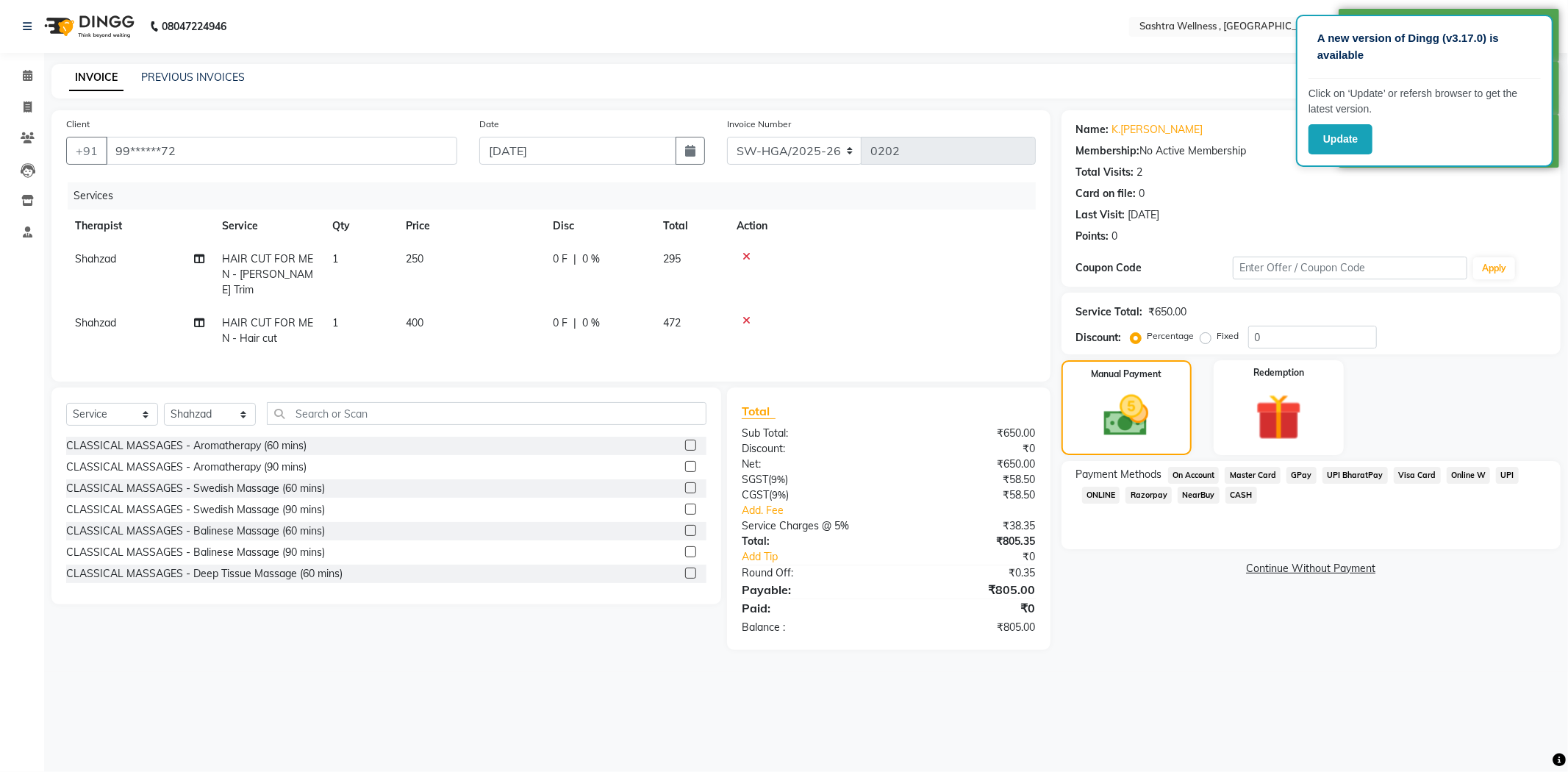
click at [1210, 474] on span "On Account" at bounding box center [1194, 475] width 52 height 17
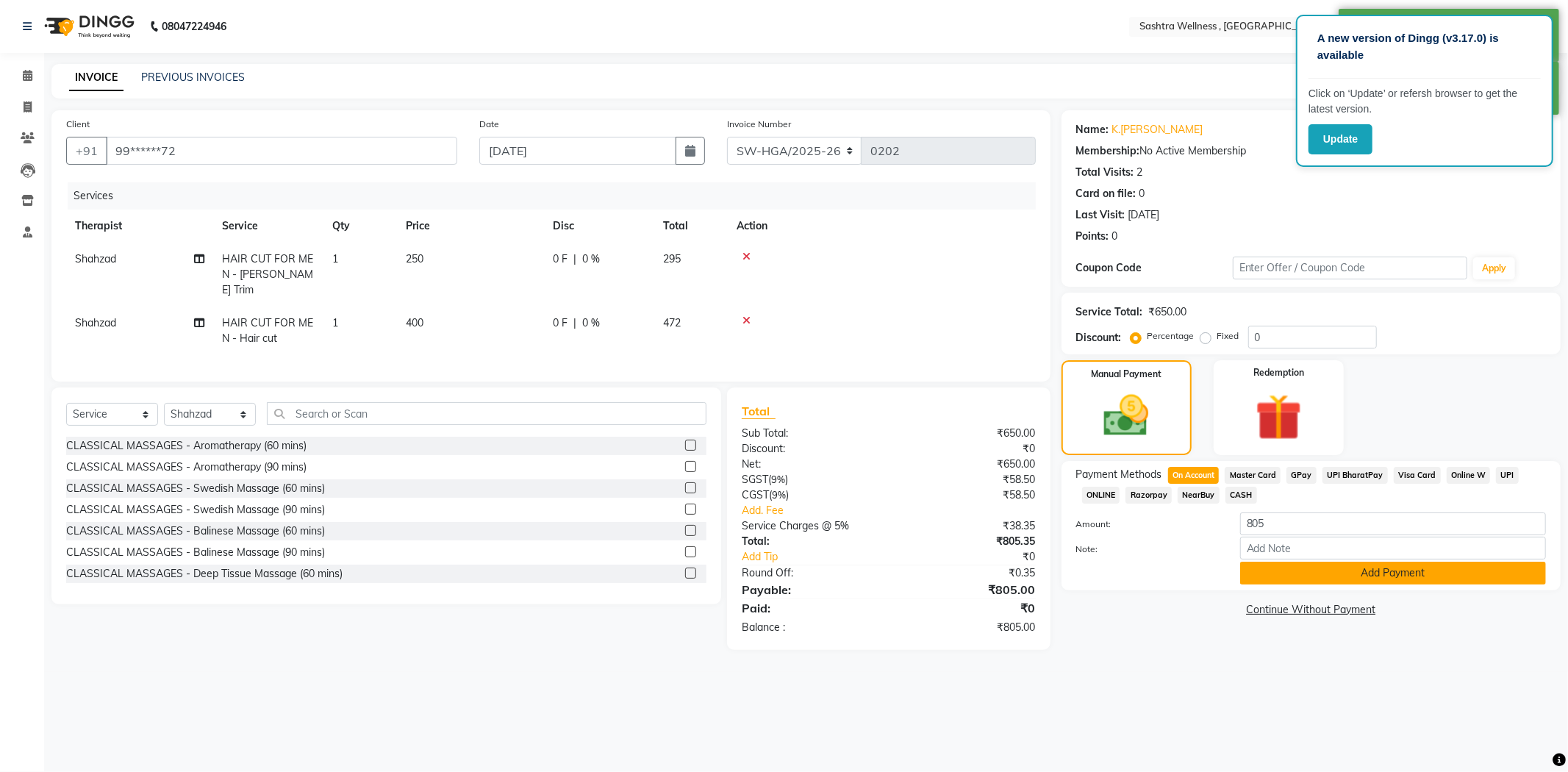
click at [1259, 567] on button "Add Payment" at bounding box center [1393, 573] width 306 height 23
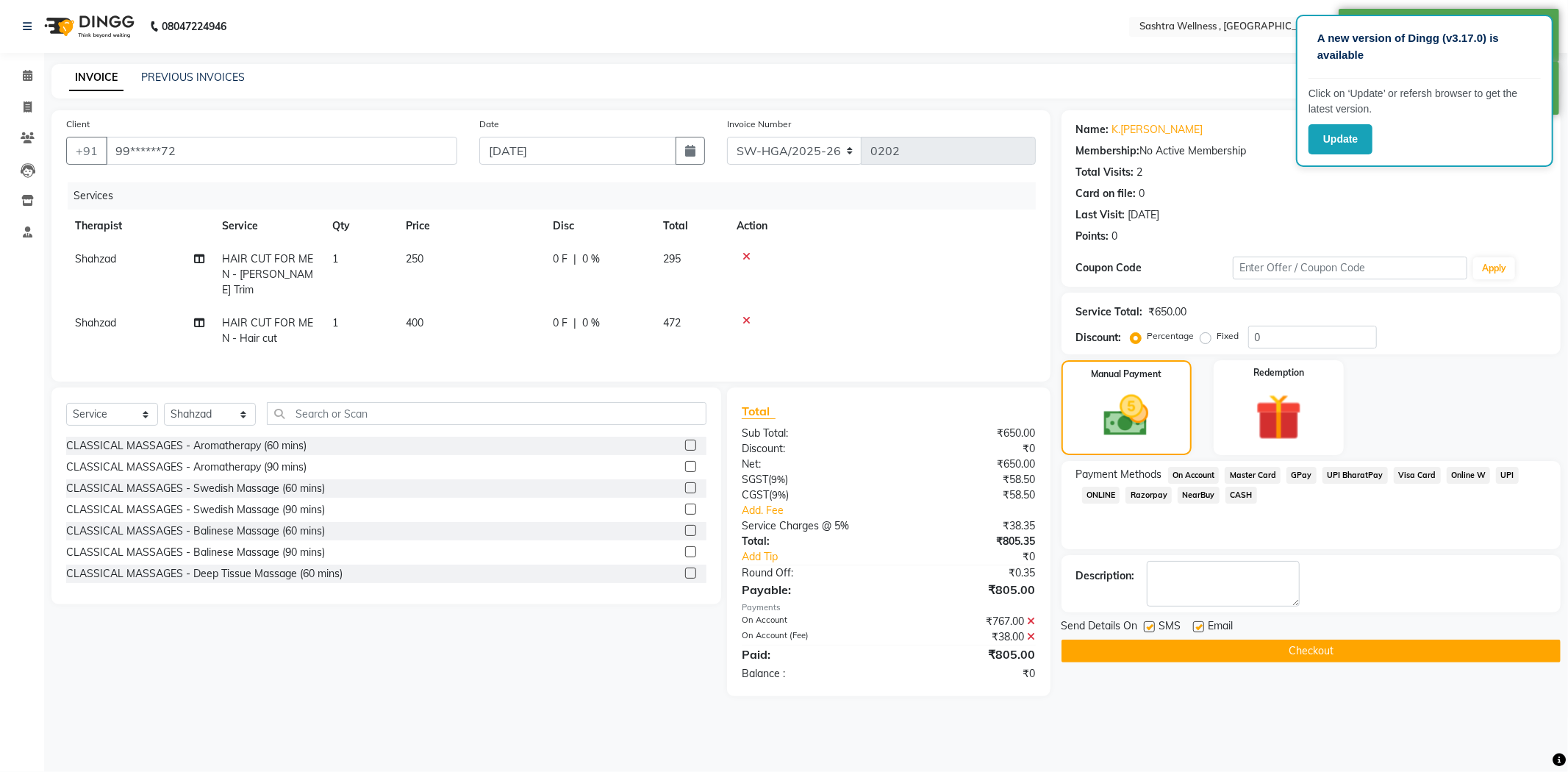
click at [1144, 648] on button "Checkout" at bounding box center [1311, 651] width 499 height 23
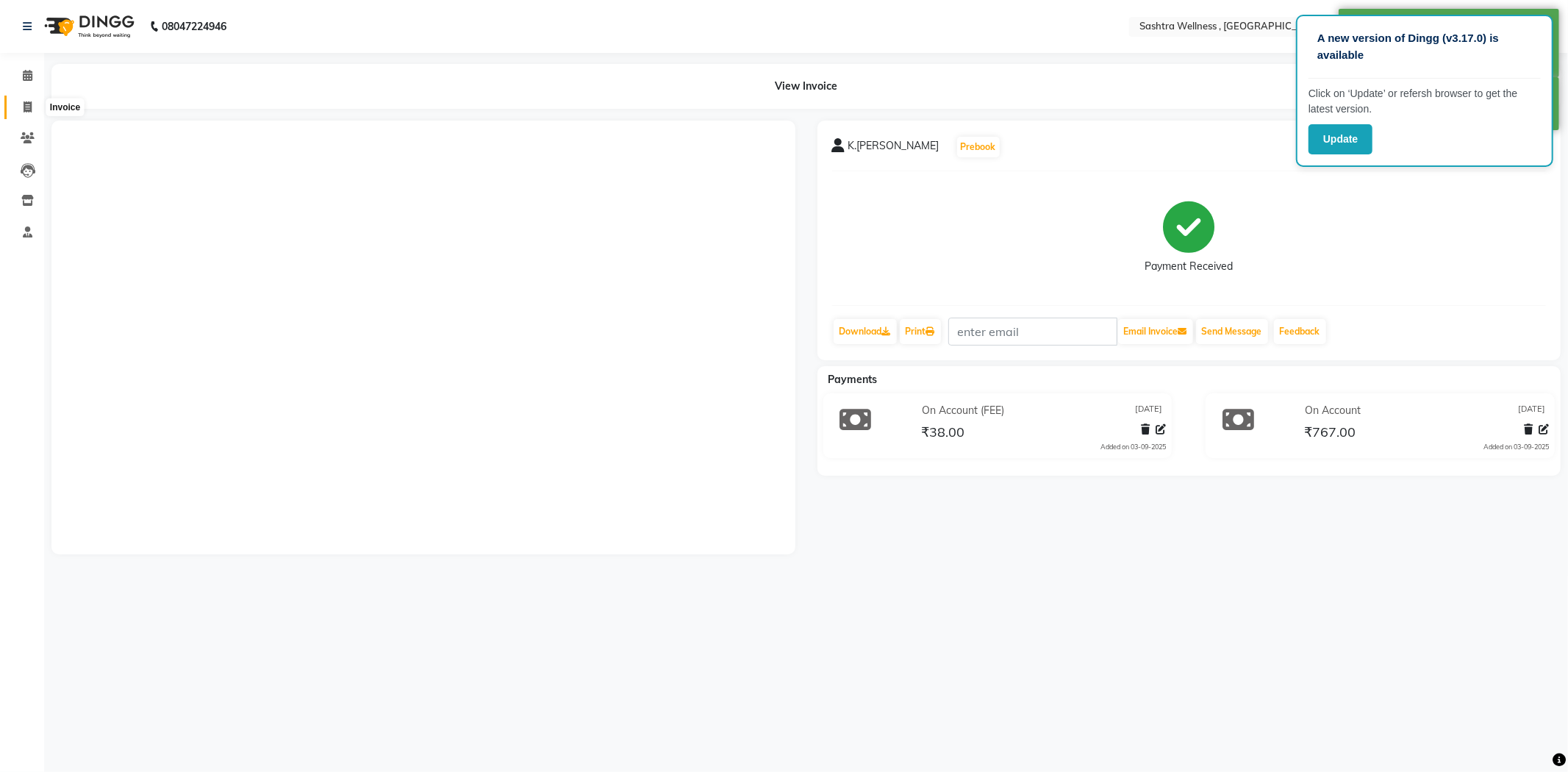
click at [25, 99] on span at bounding box center [28, 107] width 25 height 17
select select "service"
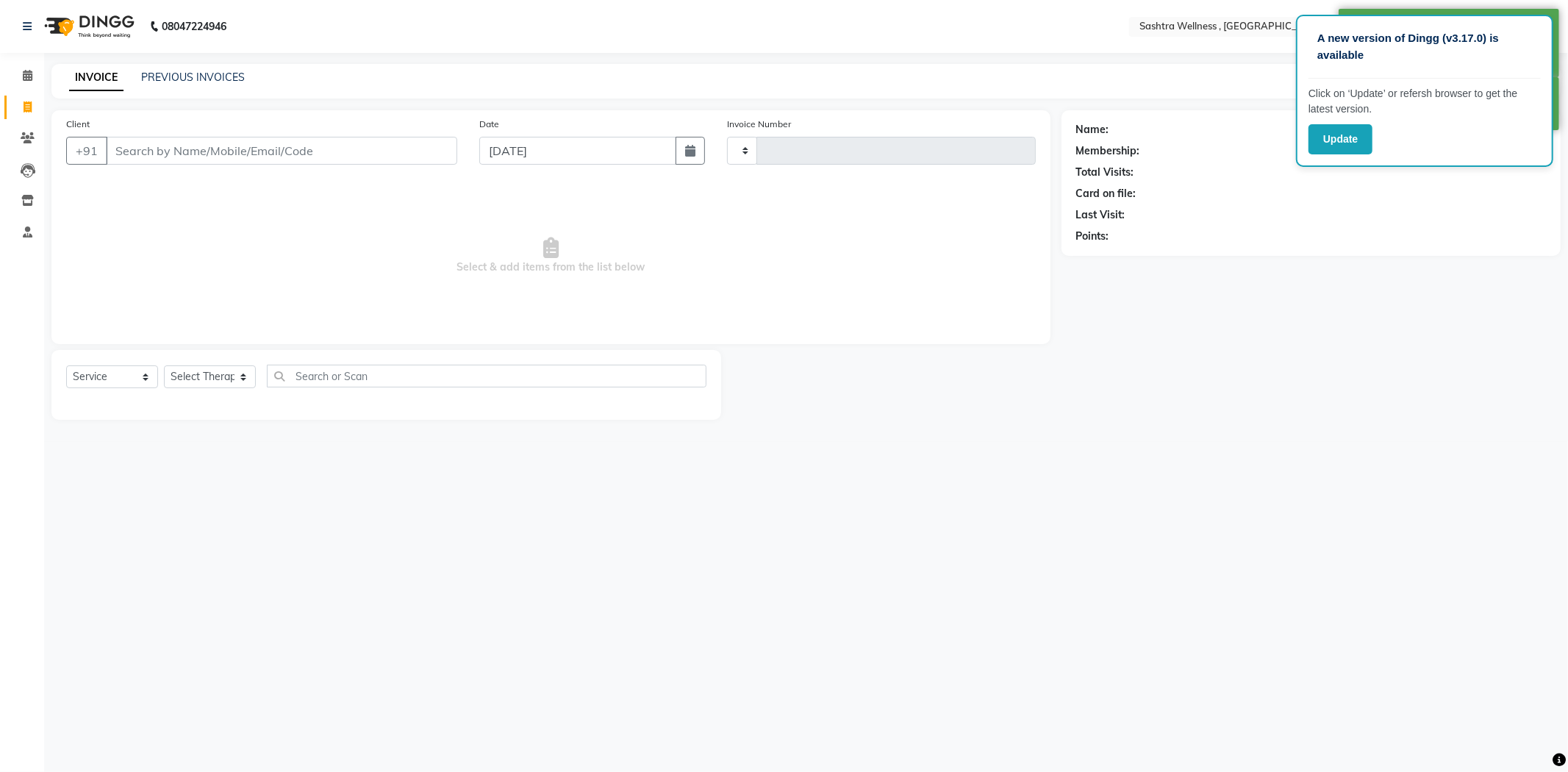
type input "0203"
select select "6668"
click at [163, 67] on div "INVOICE PREVIOUS INVOICES Create New Save" at bounding box center [806, 81] width 1509 height 35
click at [167, 80] on link "PREVIOUS INVOICES" at bounding box center [193, 77] width 103 height 14
